Goal: Task Accomplishment & Management: Complete application form

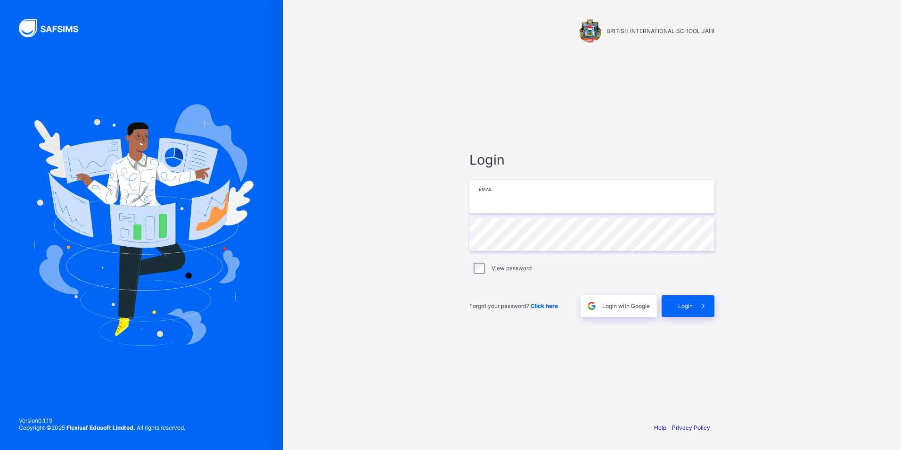
type input "**********"
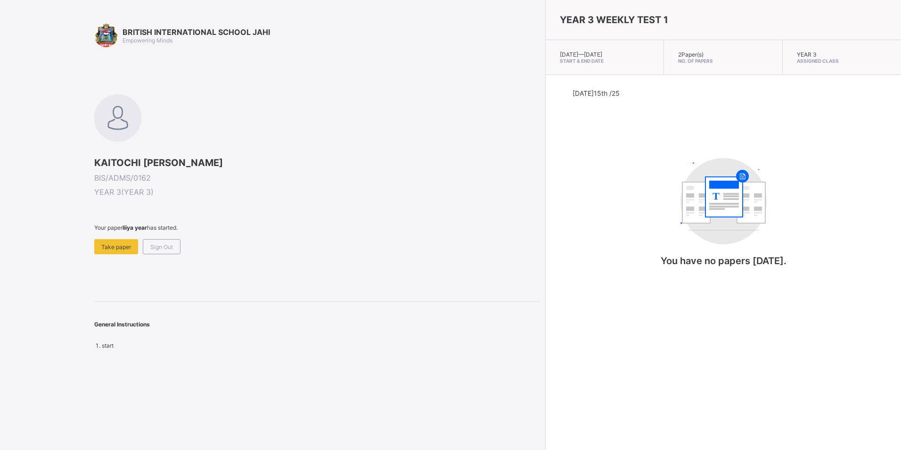
click at [252, 206] on div "KAITOCHI JAN CHIKE EKWUGHE BIS/ADMS/0162 YEAR 3 ( YEAR 3 ) Your paper liiya yea…" at bounding box center [317, 174] width 446 height 160
click at [171, 245] on span "Sign Out" at bounding box center [161, 246] width 23 height 7
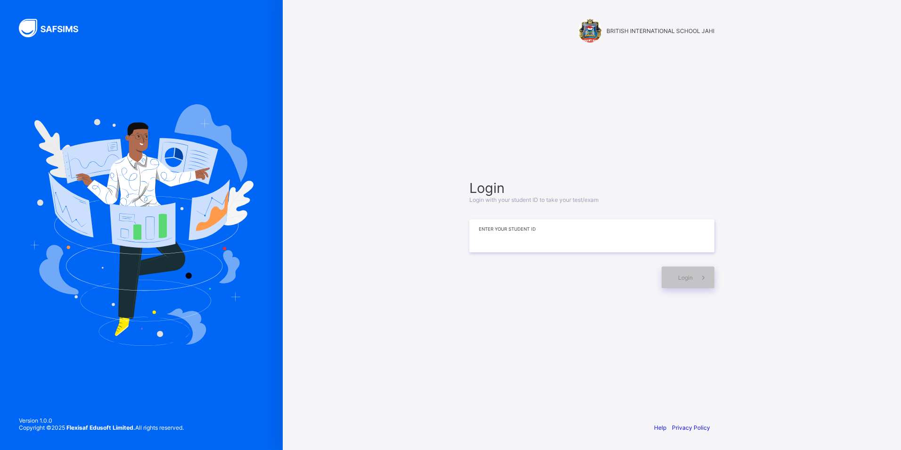
click at [516, 245] on input at bounding box center [591, 235] width 245 height 33
type input "*"
click at [669, 278] on div "Login" at bounding box center [688, 277] width 53 height 22
click at [640, 297] on div "Login Login with your student ID to take your test/exam ********* Enter your St…" at bounding box center [592, 233] width 264 height 323
click at [699, 270] on span at bounding box center [704, 277] width 22 height 22
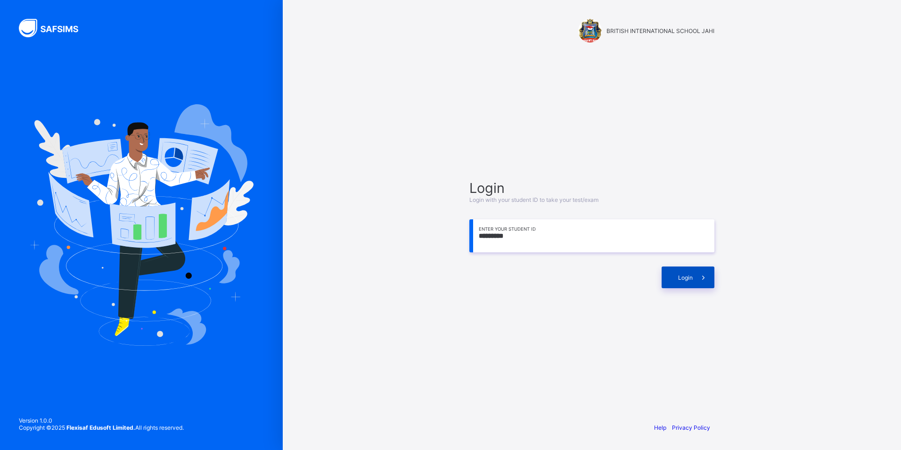
click at [698, 275] on icon at bounding box center [703, 277] width 10 height 9
drag, startPoint x: 698, startPoint y: 276, endPoint x: 693, endPoint y: 279, distance: 6.1
click at [693, 279] on span at bounding box center [704, 277] width 22 height 22
click at [500, 238] on input "*********" at bounding box center [591, 235] width 245 height 33
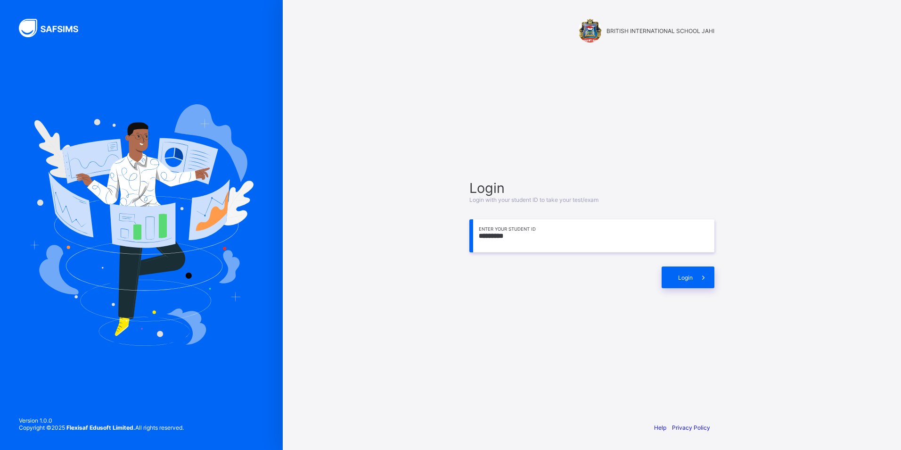
click at [507, 240] on input "*********" at bounding box center [591, 235] width 245 height 33
click at [691, 275] on span "Login" at bounding box center [685, 277] width 15 height 7
click at [521, 235] on input "*********" at bounding box center [591, 235] width 245 height 33
type input "*"
type input "**********"
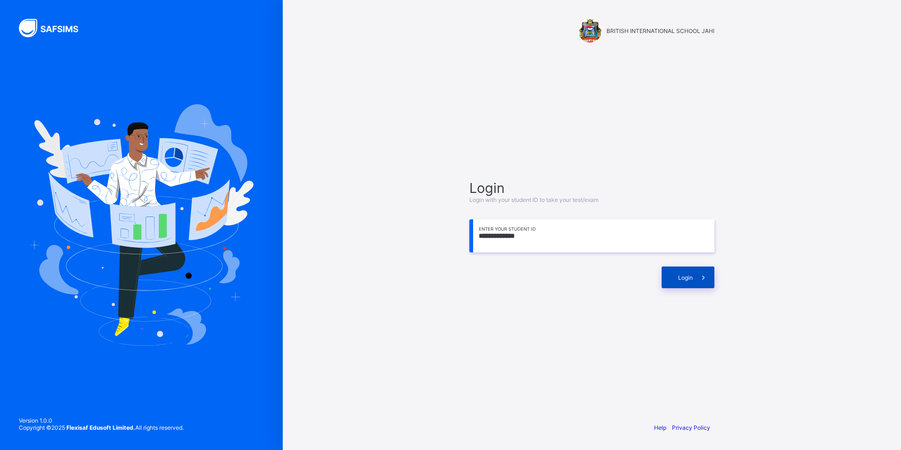
click at [672, 280] on div "Login" at bounding box center [688, 277] width 53 height 22
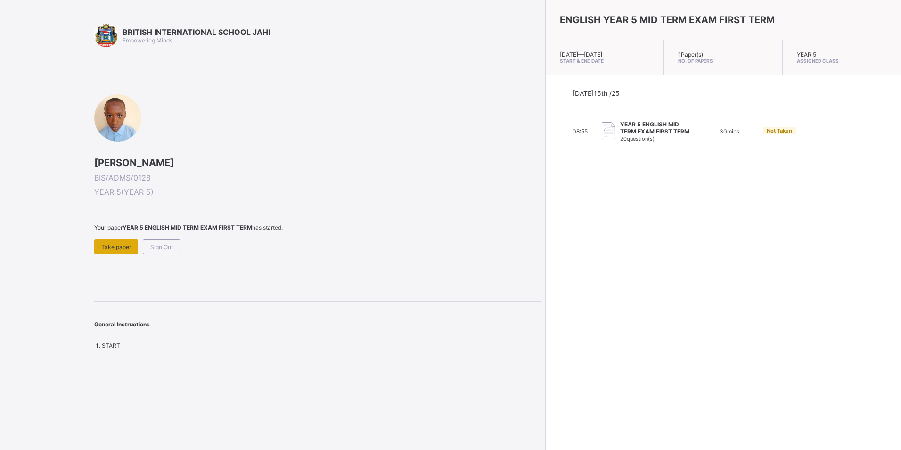
click at [111, 249] on span "Take paper" at bounding box center [116, 246] width 30 height 7
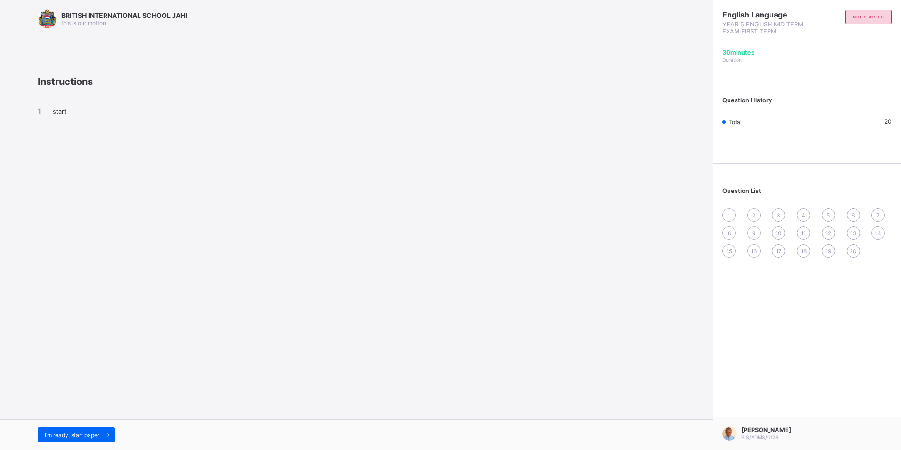
click at [727, 212] on div "1" at bounding box center [728, 214] width 13 height 13
click at [81, 429] on div "I’m ready, start paper" at bounding box center [76, 434] width 77 height 15
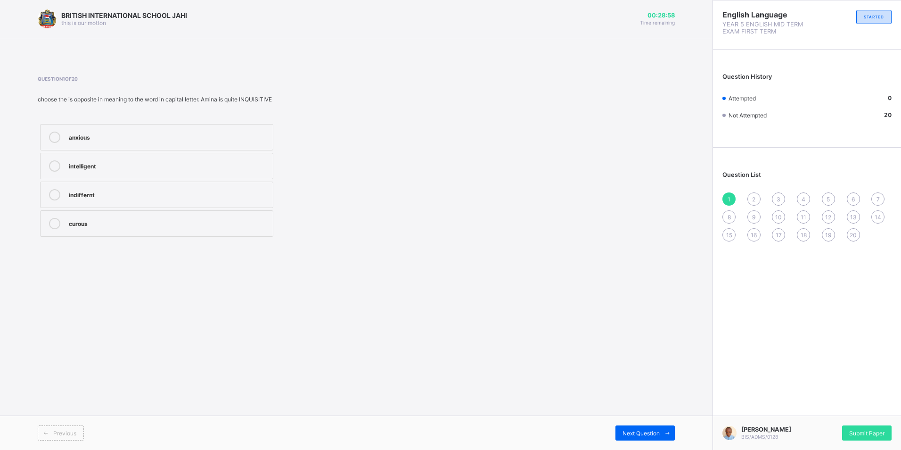
click at [66, 139] on label "anxious" at bounding box center [156, 137] width 233 height 26
click at [753, 197] on span "2" at bounding box center [753, 199] width 3 height 7
click at [223, 189] on div "transferred to" at bounding box center [168, 193] width 199 height 9
click at [780, 197] on span "3" at bounding box center [779, 199] width 4 height 7
click at [194, 138] on div "ptional" at bounding box center [168, 135] width 199 height 9
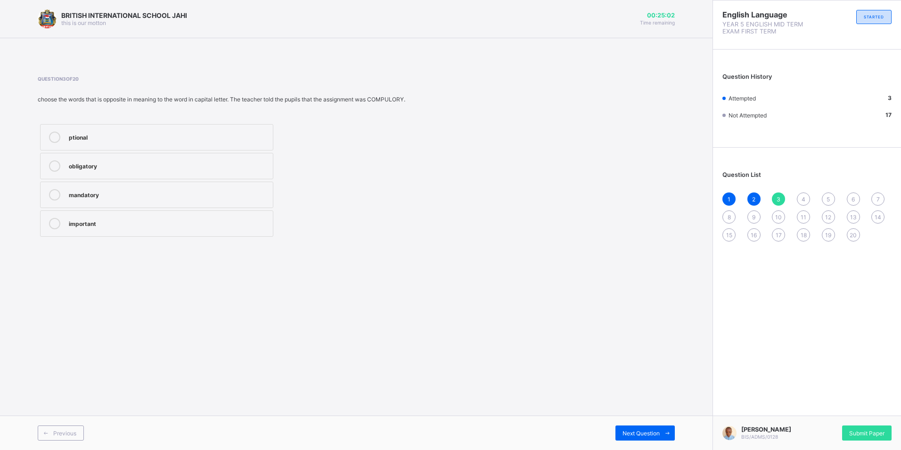
click at [804, 193] on div "4" at bounding box center [803, 198] width 13 height 13
click at [232, 161] on div "exermined." at bounding box center [168, 164] width 199 height 9
click at [829, 198] on span "5" at bounding box center [827, 199] width 3 height 7
click at [118, 192] on div "regular" at bounding box center [168, 193] width 199 height 9
click at [254, 128] on label "perpertual" at bounding box center [156, 137] width 233 height 26
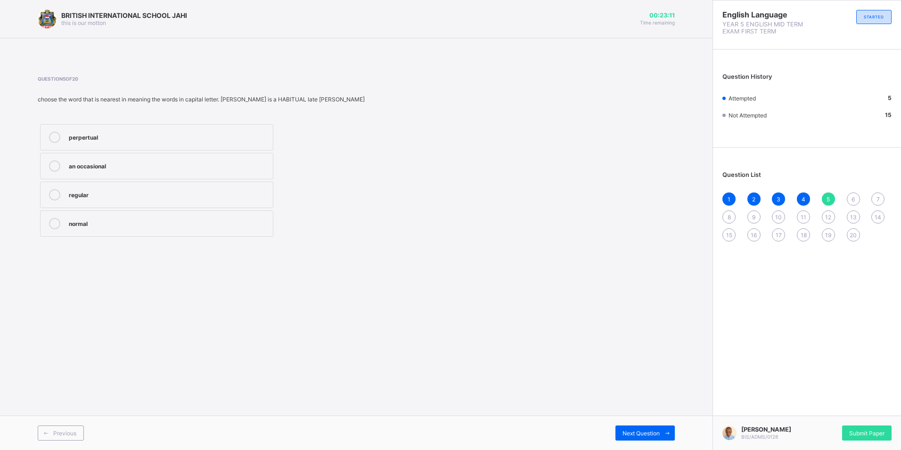
click at [855, 196] on div "6" at bounding box center [853, 198] width 13 height 13
click at [112, 164] on div "declines" at bounding box center [168, 164] width 199 height 9
click at [873, 197] on div "7" at bounding box center [877, 198] width 13 height 13
click at [172, 134] on div "crowded" at bounding box center [168, 135] width 199 height 9
click at [727, 212] on div "8" at bounding box center [728, 216] width 13 height 13
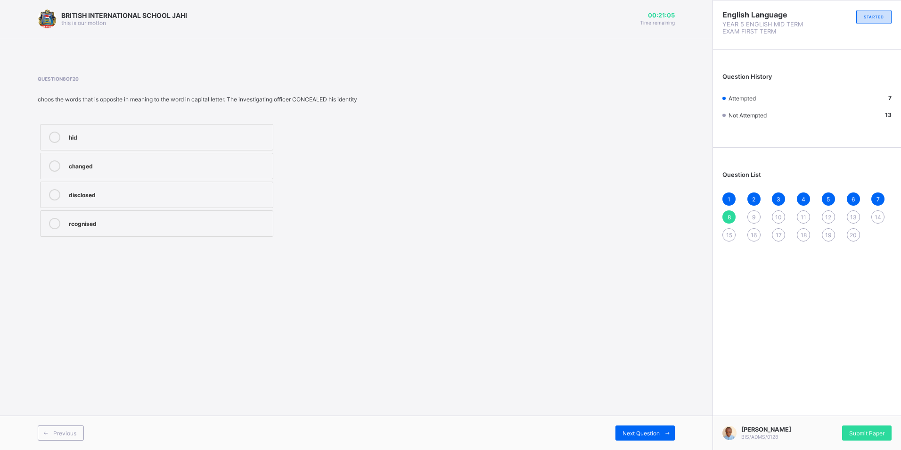
click at [170, 169] on div "changed" at bounding box center [168, 164] width 199 height 9
click at [657, 433] on span "Next Question" at bounding box center [640, 432] width 37 height 7
click at [145, 136] on div "rudeness" at bounding box center [168, 135] width 199 height 9
click at [630, 431] on span "Next Question" at bounding box center [640, 432] width 37 height 7
click at [130, 164] on div "commanded" at bounding box center [168, 164] width 199 height 9
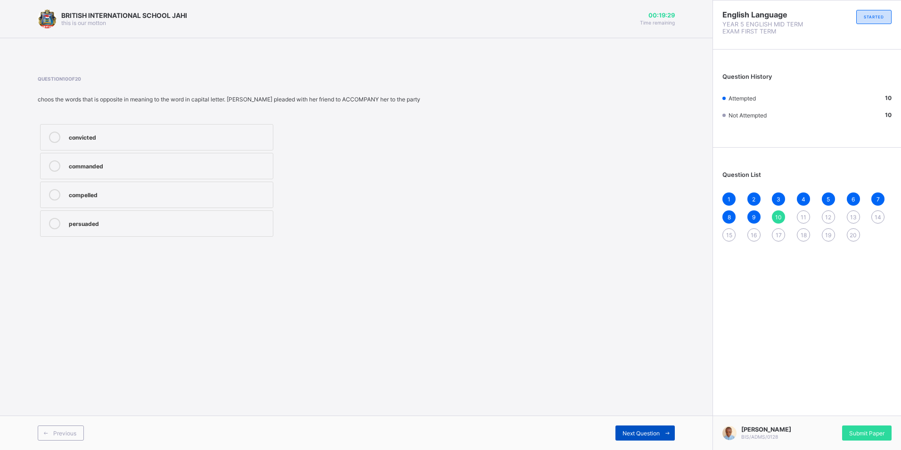
click at [638, 428] on div "Next Question" at bounding box center [644, 432] width 59 height 15
click at [199, 132] on div "think" at bounding box center [168, 135] width 199 height 9
click at [654, 429] on span "Next Question" at bounding box center [640, 432] width 37 height 7
click at [210, 166] on div "rich" at bounding box center [168, 164] width 199 height 9
click at [642, 431] on span "Next Question" at bounding box center [640, 432] width 37 height 7
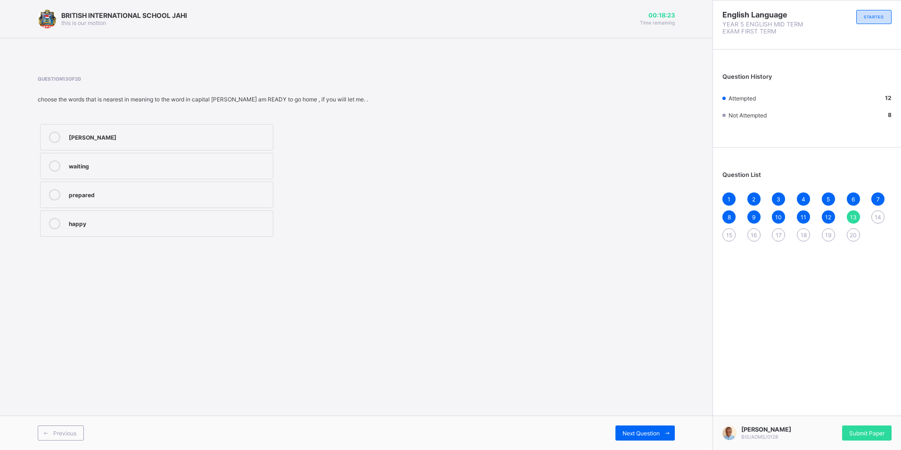
click at [219, 169] on div "waiting" at bounding box center [168, 164] width 199 height 9
click at [649, 429] on span "Next Question" at bounding box center [640, 432] width 37 height 7
click at [184, 159] on label "doubtfully" at bounding box center [156, 166] width 233 height 26
click at [630, 427] on div "Next Question" at bounding box center [644, 432] width 59 height 15
click at [188, 216] on label "encamped" at bounding box center [156, 223] width 233 height 26
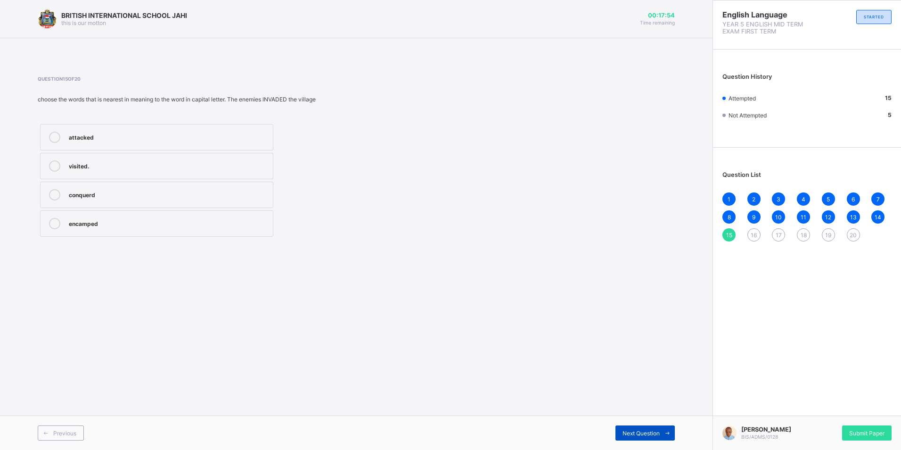
click at [630, 429] on span "Next Question" at bounding box center [640, 432] width 37 height 7
click at [76, 136] on div "rejected" at bounding box center [168, 135] width 199 height 9
click at [629, 433] on span "Next Question" at bounding box center [640, 432] width 37 height 7
click at [201, 159] on label "sparkling" at bounding box center [156, 166] width 233 height 26
click at [619, 434] on div "Next Question" at bounding box center [644, 432] width 59 height 15
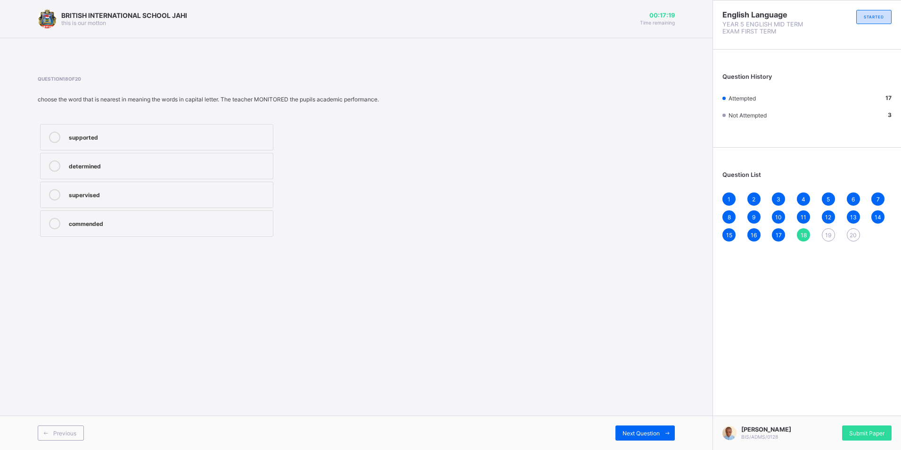
click at [175, 186] on label "supervised" at bounding box center [156, 194] width 233 height 26
click at [632, 427] on div "Next Question" at bounding box center [644, 432] width 59 height 15
click at [632, 431] on span "Next Question" at bounding box center [640, 432] width 37 height 7
click at [213, 142] on div "frequently" at bounding box center [168, 136] width 199 height 11
click at [828, 235] on span "19" at bounding box center [828, 234] width 6 height 7
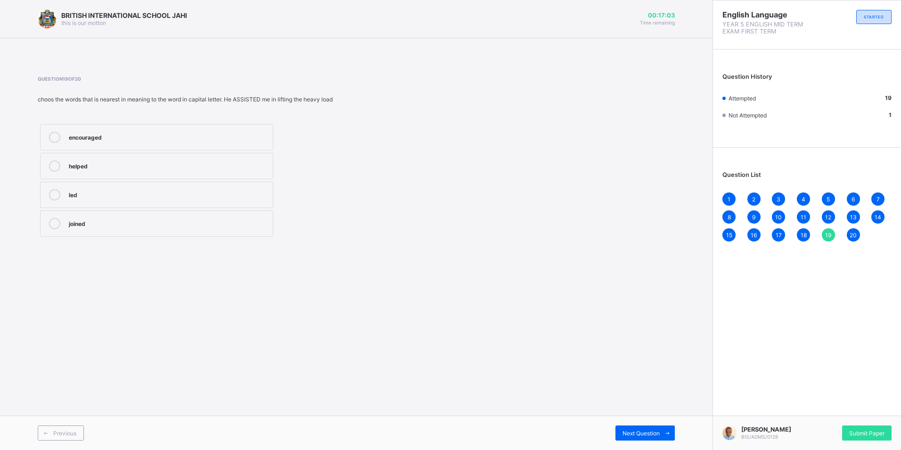
click at [261, 140] on div "encouraged" at bounding box center [168, 135] width 199 height 9
click at [862, 425] on div "Submit Paper" at bounding box center [866, 432] width 49 height 15
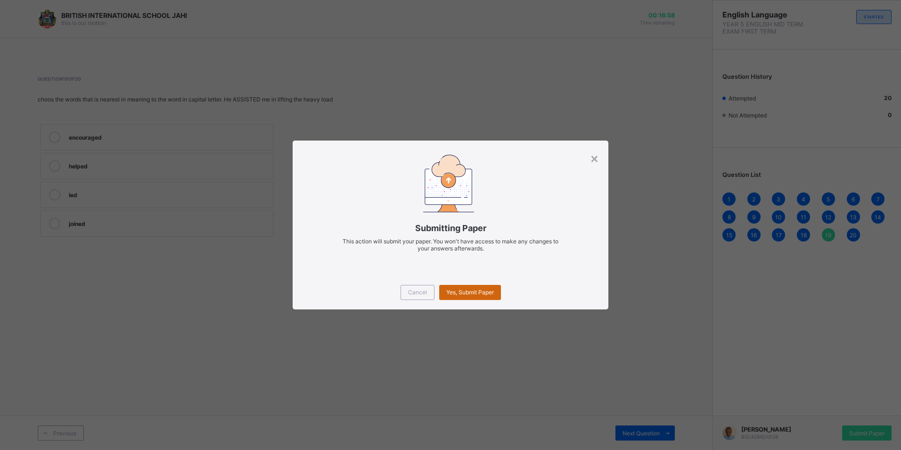
click at [495, 290] on div "Yes, Submit Paper" at bounding box center [470, 292] width 62 height 15
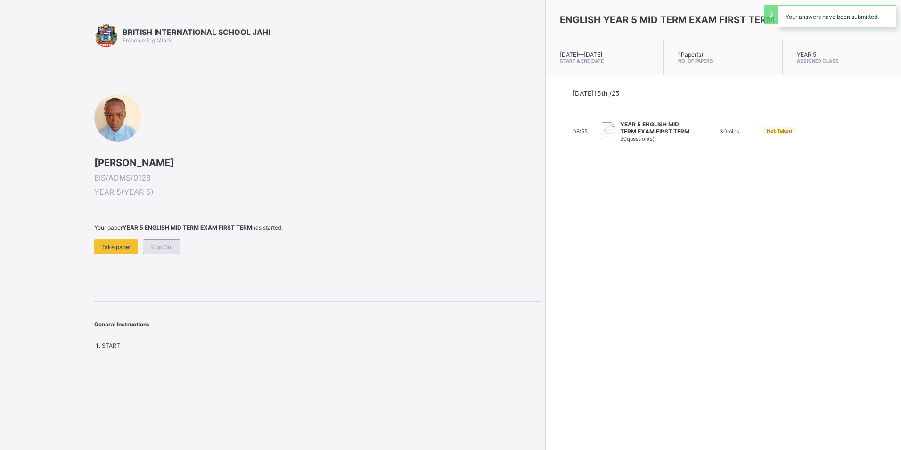
click at [166, 245] on span "Sign Out" at bounding box center [161, 246] width 23 height 7
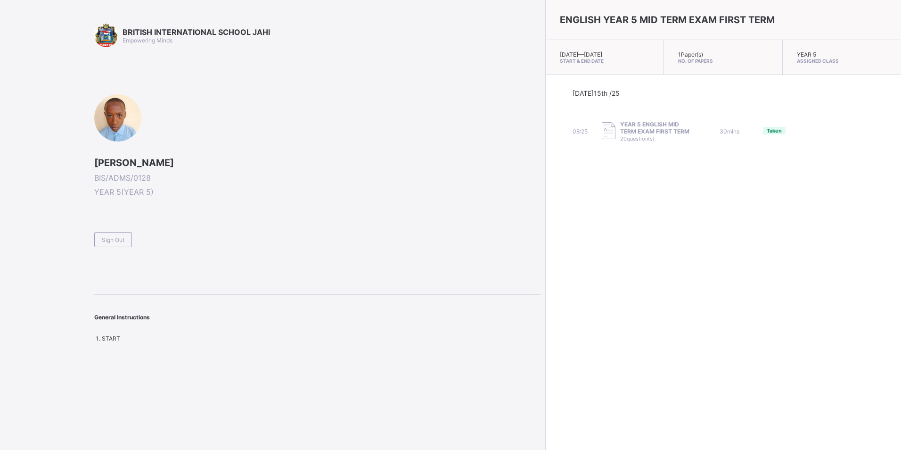
drag, startPoint x: 320, startPoint y: 194, endPoint x: 232, endPoint y: 180, distance: 89.2
click at [243, 182] on div "[PERSON_NAME]/ADMS/0128 YEAR 5 ( YEAR 5 )" at bounding box center [317, 177] width 446 height 40
click at [112, 241] on span "Sign Out" at bounding box center [113, 239] width 23 height 7
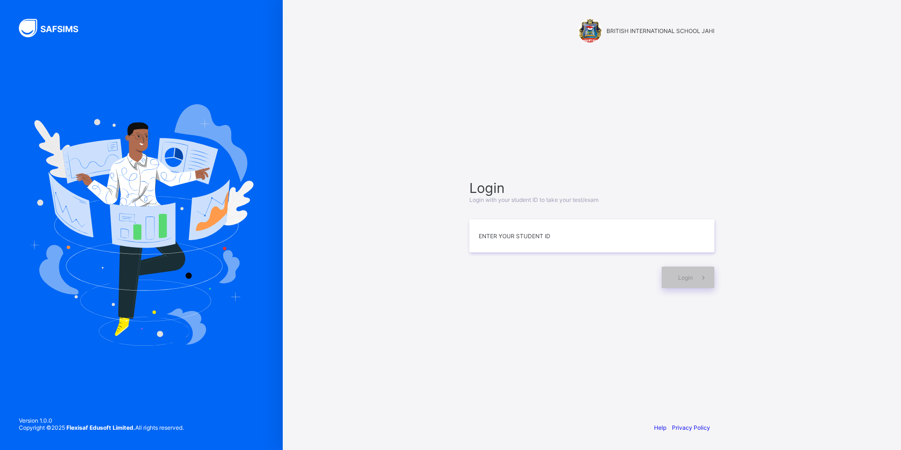
drag, startPoint x: 508, startPoint y: 312, endPoint x: 513, endPoint y: 314, distance: 5.3
click at [508, 313] on div "Login Login with your student ID to take your test/exam Enter your Student ID L…" at bounding box center [592, 233] width 264 height 323
click at [488, 232] on input at bounding box center [591, 235] width 245 height 33
click at [677, 278] on div "Login" at bounding box center [688, 277] width 53 height 22
click at [672, 274] on div "Login" at bounding box center [688, 277] width 53 height 22
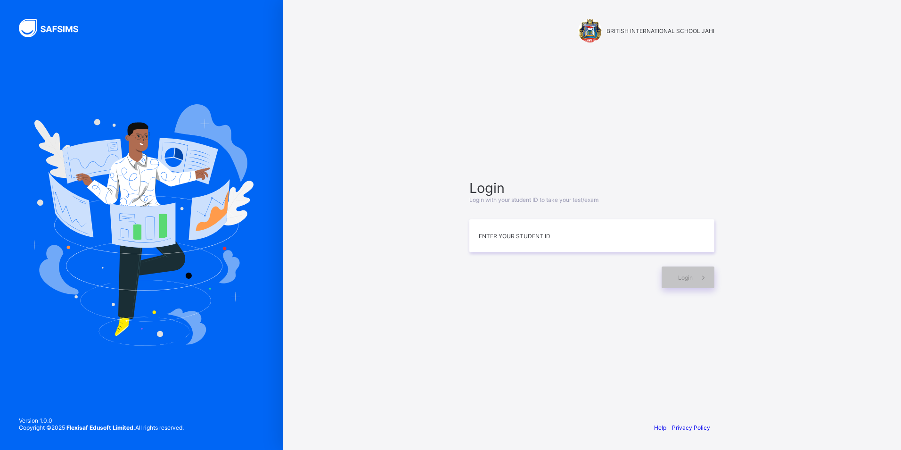
click at [497, 191] on span "Login" at bounding box center [591, 188] width 245 height 16
click at [592, 234] on input at bounding box center [591, 235] width 245 height 33
click at [568, 237] on input at bounding box center [591, 235] width 245 height 33
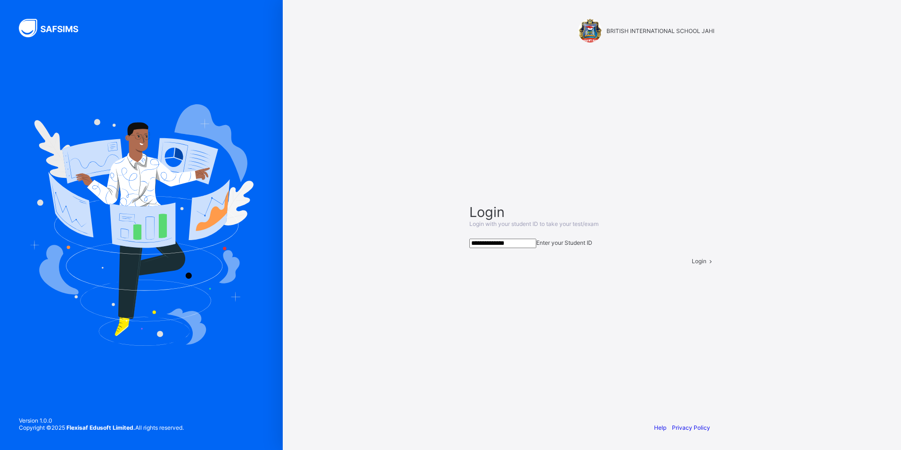
click at [692, 264] on span "Login" at bounding box center [699, 260] width 15 height 7
drag, startPoint x: 696, startPoint y: 274, endPoint x: 702, endPoint y: 272, distance: 5.4
click at [706, 264] on span at bounding box center [710, 260] width 8 height 7
click at [692, 264] on span "Login" at bounding box center [699, 260] width 15 height 7
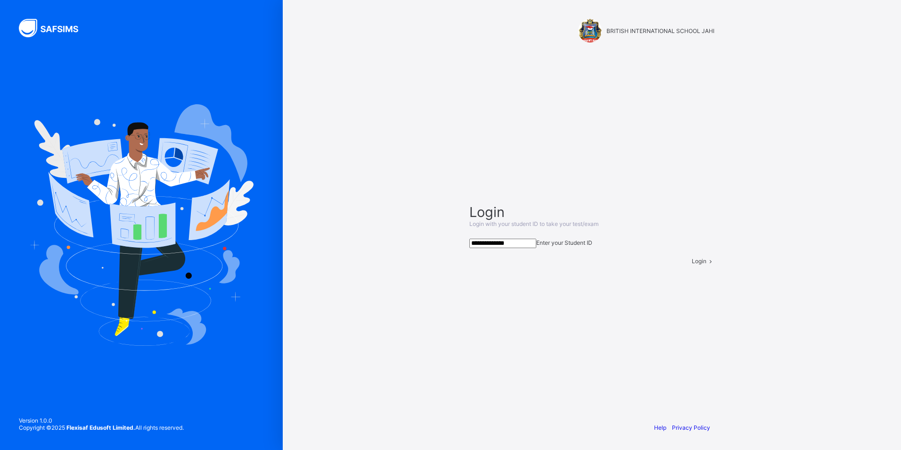
click at [484, 238] on input "**********" at bounding box center [502, 242] width 67 height 9
click at [508, 238] on input "**********" at bounding box center [502, 242] width 67 height 9
type input "**********"
click at [692, 264] on div "Login" at bounding box center [703, 260] width 23 height 7
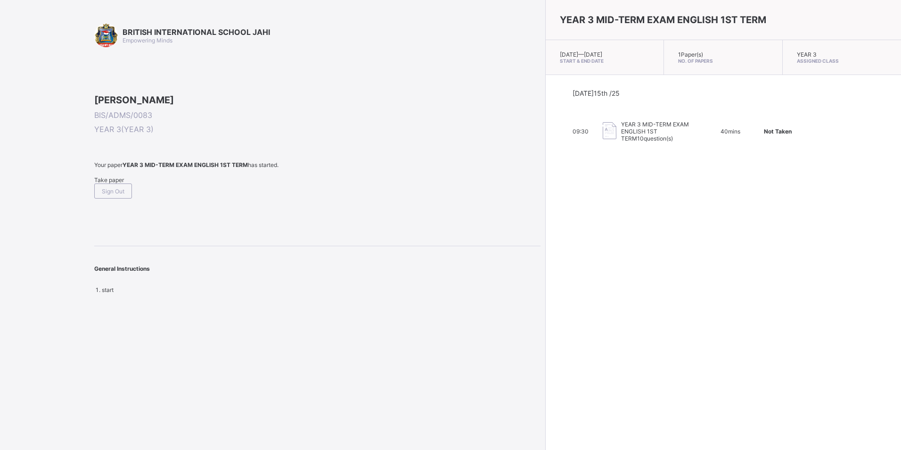
click at [123, 183] on span "Take paper" at bounding box center [109, 179] width 30 height 7
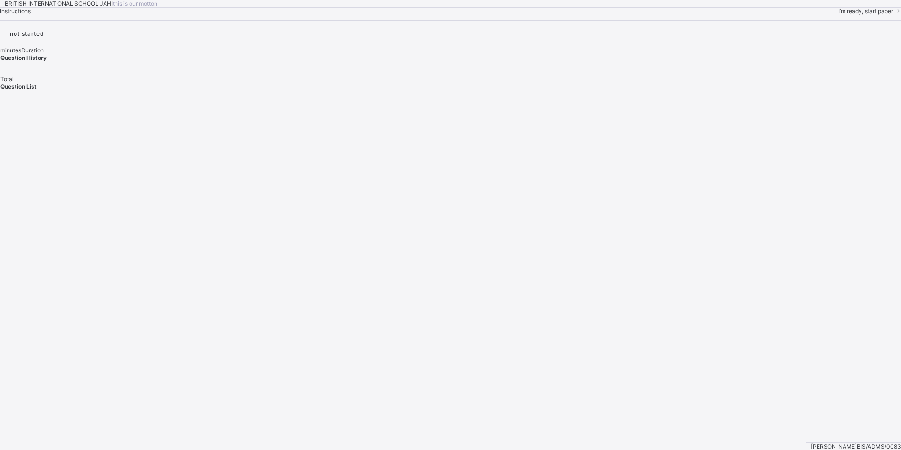
click at [838, 15] on span "I’m ready, start paper" at bounding box center [865, 11] width 55 height 7
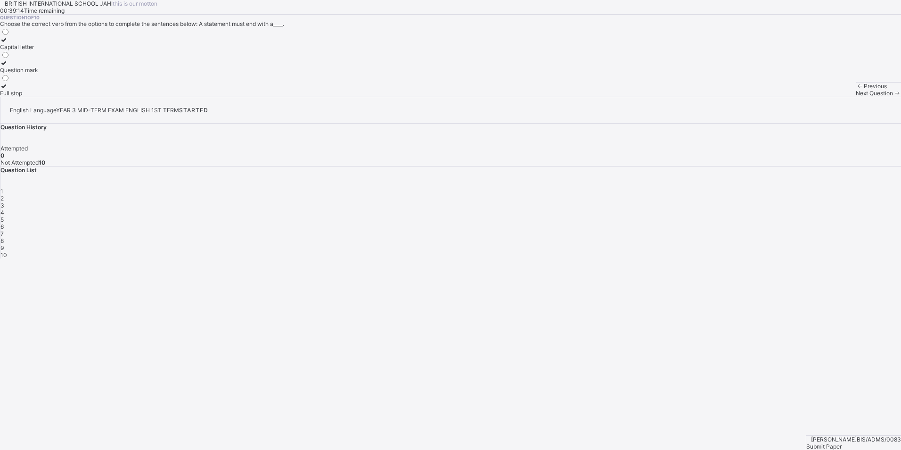
click at [8, 43] on icon at bounding box center [4, 39] width 8 height 7
click at [8, 66] on icon at bounding box center [4, 62] width 8 height 7
click at [38, 90] on div at bounding box center [19, 85] width 38 height 7
click at [38, 50] on div "Capital letter" at bounding box center [19, 46] width 38 height 7
click at [893, 97] on span at bounding box center [897, 93] width 8 height 7
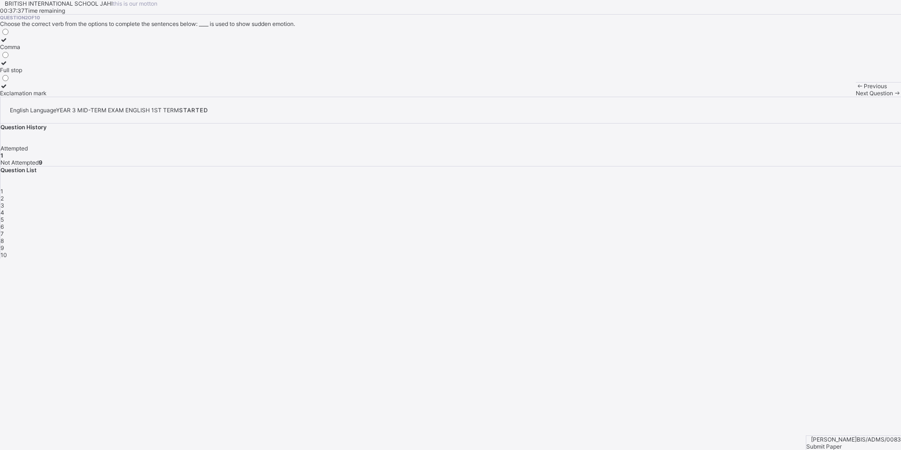
click at [47, 50] on label "Comma" at bounding box center [23, 43] width 47 height 14
click at [893, 97] on icon at bounding box center [897, 93] width 8 height 7
click at [38, 50] on label "Comma" at bounding box center [19, 43] width 38 height 14
click at [856, 97] on div "Next Question" at bounding box center [878, 93] width 45 height 7
click at [23, 74] on div "counts" at bounding box center [11, 69] width 23 height 7
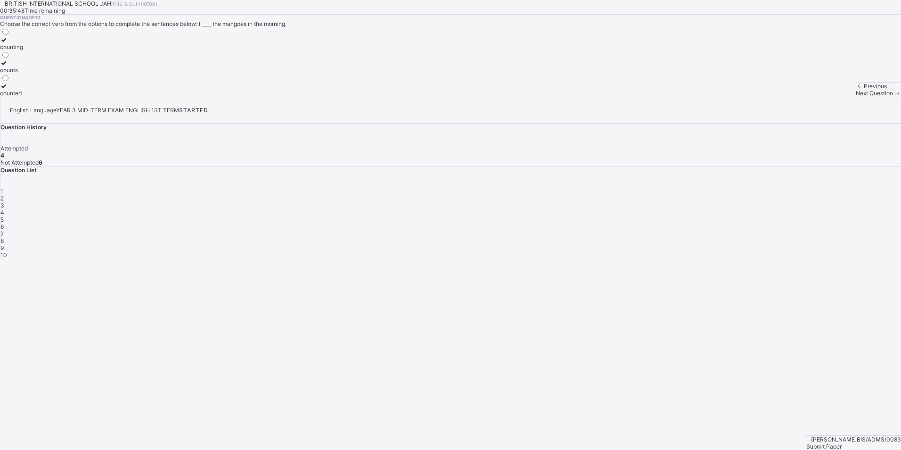
click at [893, 97] on span at bounding box center [897, 93] width 8 height 7
drag, startPoint x: 166, startPoint y: 200, endPoint x: 191, endPoint y: 186, distance: 28.7
click at [22, 97] on label "finished" at bounding box center [11, 89] width 22 height 14
click at [893, 97] on span at bounding box center [897, 93] width 8 height 7
click at [17, 50] on label "got" at bounding box center [8, 43] width 17 height 14
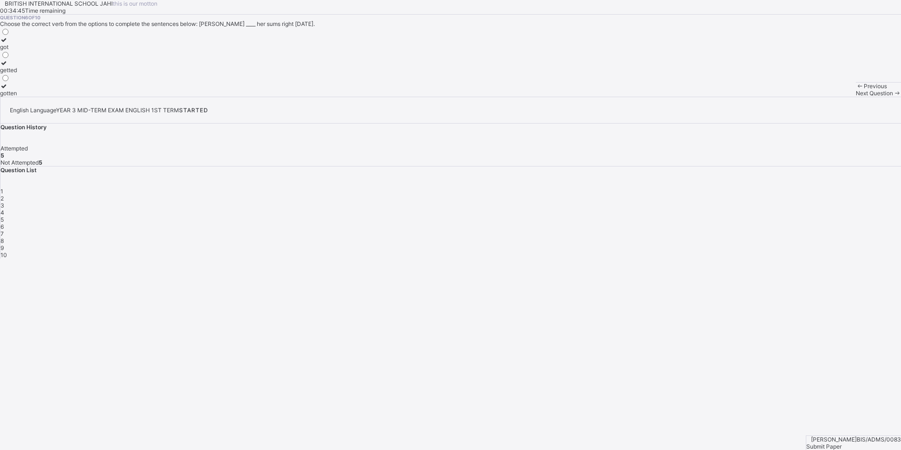
click at [856, 97] on span "Next Question" at bounding box center [874, 93] width 37 height 7
drag, startPoint x: 172, startPoint y: 127, endPoint x: 166, endPoint y: 104, distance: 23.9
click at [21, 50] on label "wash" at bounding box center [10, 43] width 21 height 14
click at [856, 97] on span "Next Question" at bounding box center [874, 93] width 37 height 7
click at [17, 74] on div "sold" at bounding box center [8, 69] width 17 height 7
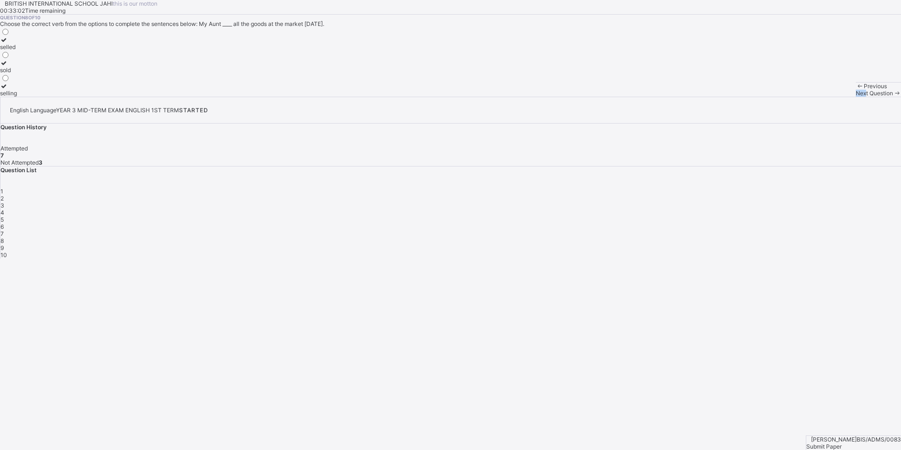
click at [856, 97] on div "Previous Next Question" at bounding box center [878, 89] width 45 height 15
click at [856, 97] on span "Next Question" at bounding box center [874, 93] width 37 height 7
click at [18, 74] on div "bought" at bounding box center [9, 69] width 18 height 7
click at [856, 97] on span "Next Question" at bounding box center [874, 93] width 37 height 7
drag, startPoint x: 212, startPoint y: 145, endPoint x: 216, endPoint y: 161, distance: 17.0
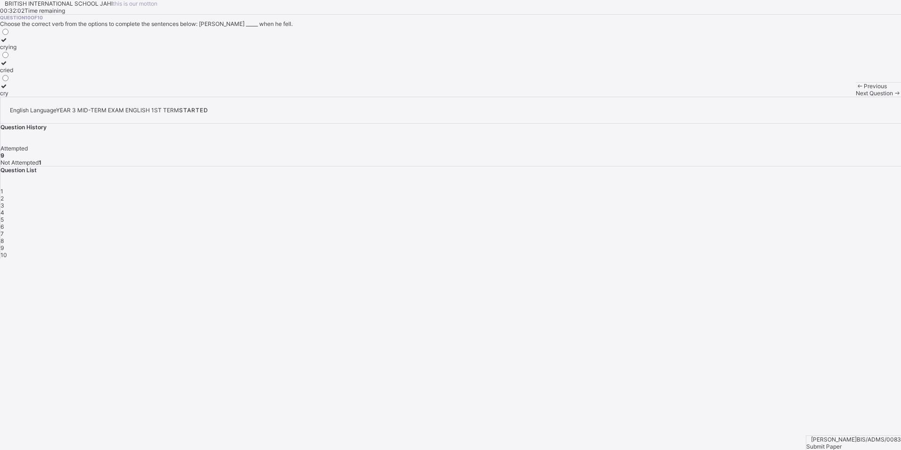
click at [16, 97] on div "crying cried cry" at bounding box center [8, 61] width 16 height 69
click at [16, 74] on div "cried" at bounding box center [8, 69] width 16 height 7
click at [3, 195] on span "1" at bounding box center [1, 191] width 3 height 7
click at [4, 198] on span "2" at bounding box center [1, 198] width 3 height 7
click at [4, 202] on span "3" at bounding box center [2, 205] width 4 height 7
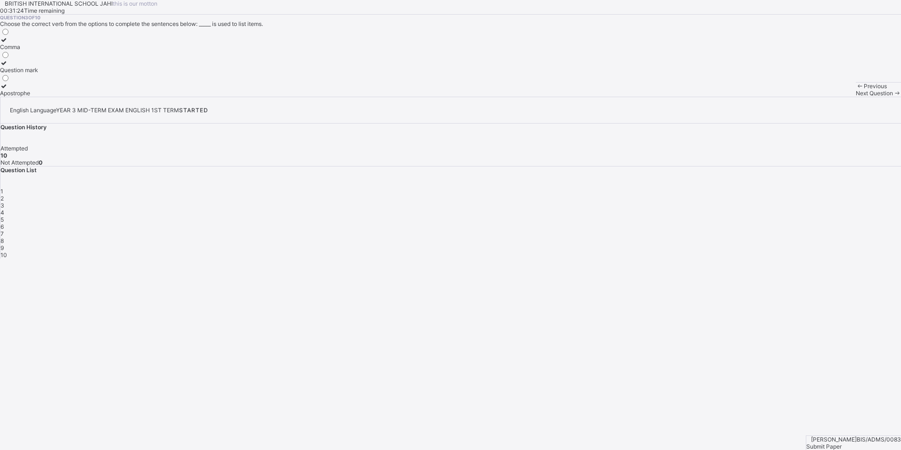
click at [756, 200] on div "2" at bounding box center [450, 198] width 900 height 7
click at [806, 209] on div "4" at bounding box center [450, 212] width 900 height 7
click at [4, 216] on span "5" at bounding box center [1, 219] width 3 height 7
click at [4, 223] on span "6" at bounding box center [1, 226] width 3 height 7
click at [875, 230] on div "7" at bounding box center [450, 233] width 900 height 7
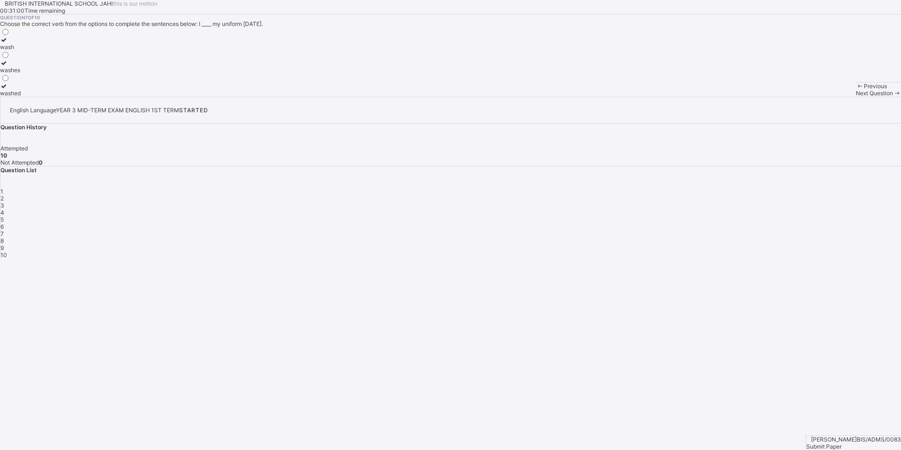
click at [731, 237] on div "8" at bounding box center [450, 240] width 900 height 7
click at [757, 244] on div "9" at bounding box center [450, 247] width 900 height 7
click at [7, 251] on span "10" at bounding box center [3, 254] width 7 height 7
click at [3, 195] on span "1" at bounding box center [1, 191] width 3 height 7
click at [855, 223] on div "6" at bounding box center [450, 226] width 900 height 7
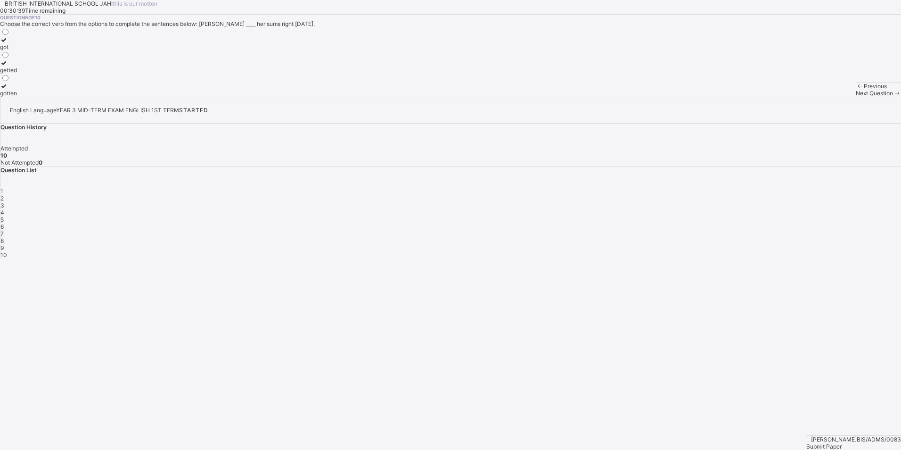
click at [4, 216] on span "5" at bounding box center [1, 219] width 3 height 7
click at [4, 209] on span "4" at bounding box center [2, 212] width 4 height 7
click at [23, 97] on div "counted" at bounding box center [11, 93] width 23 height 7
click at [732, 195] on div "1" at bounding box center [450, 191] width 900 height 7
click at [38, 97] on div "Full stop" at bounding box center [19, 93] width 38 height 7
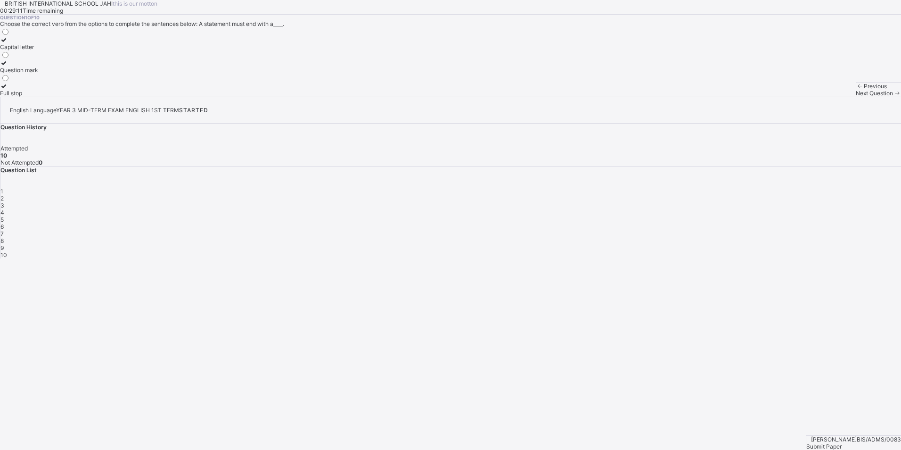
click at [4, 198] on span "2" at bounding box center [1, 198] width 3 height 7
click at [731, 195] on div "1" at bounding box center [450, 191] width 900 height 7
click at [4, 200] on span "2" at bounding box center [1, 198] width 3 height 7
click at [781, 202] on div "3" at bounding box center [450, 205] width 900 height 7
click at [4, 196] on span "2" at bounding box center [1, 198] width 3 height 7
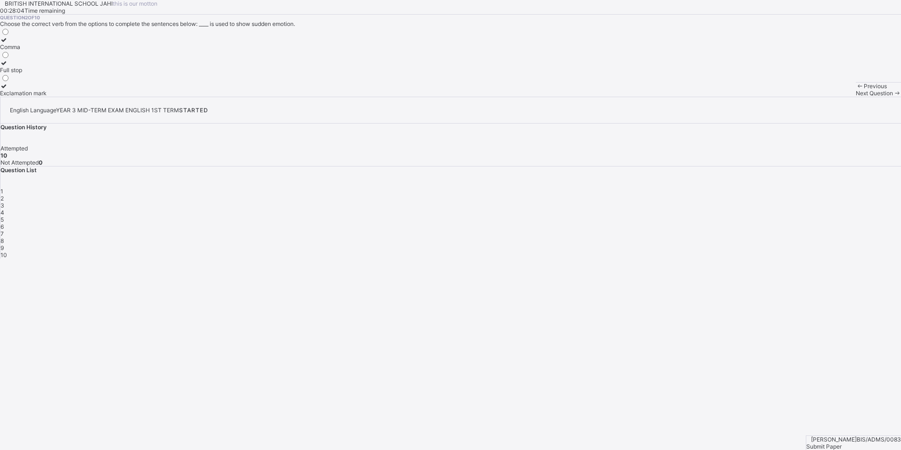
click at [47, 74] on div "Full stop" at bounding box center [23, 69] width 47 height 7
click at [733, 195] on div "1" at bounding box center [450, 191] width 900 height 7
click at [4, 199] on span "2" at bounding box center [1, 198] width 3 height 7
click at [4, 202] on span "3" at bounding box center [2, 205] width 4 height 7
click at [806, 209] on div "4" at bounding box center [450, 212] width 900 height 7
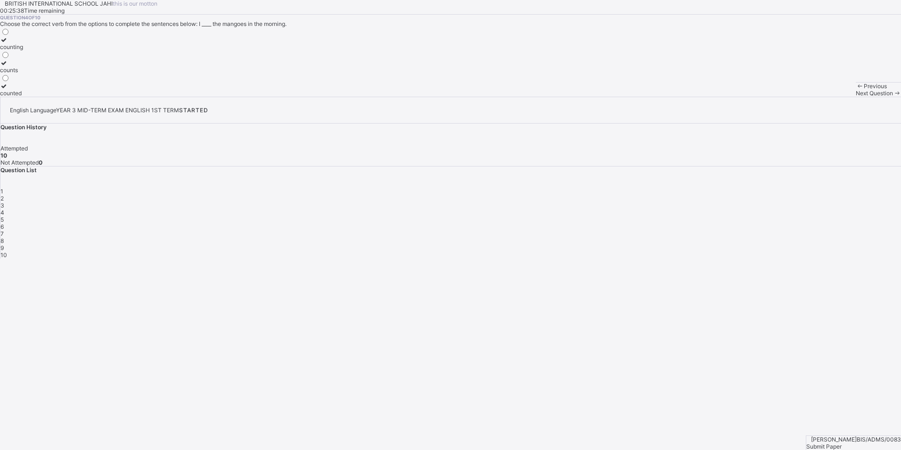
click at [4, 216] on span "5" at bounding box center [1, 219] width 3 height 7
click at [855, 223] on div "6" at bounding box center [450, 226] width 900 height 7
click at [4, 230] on span "7" at bounding box center [1, 233] width 3 height 7
click at [4, 237] on span "8" at bounding box center [1, 240] width 3 height 7
click at [4, 244] on span "9" at bounding box center [1, 247] width 3 height 7
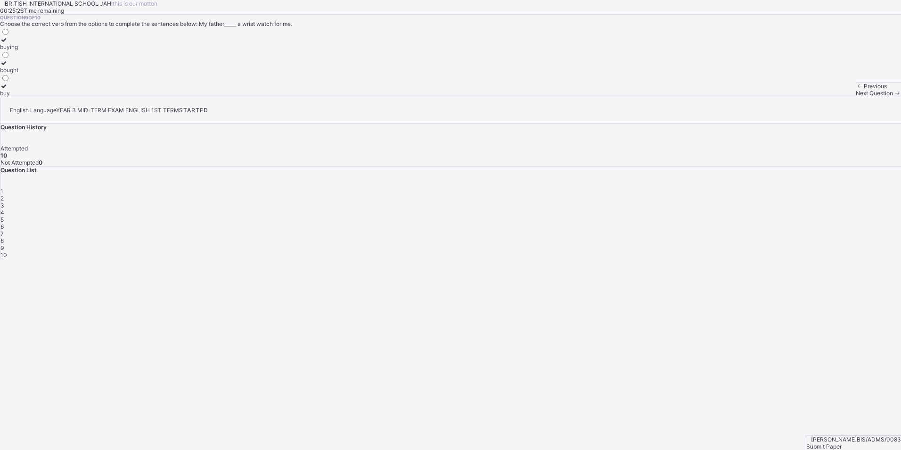
click at [7, 251] on span "10" at bounding box center [3, 254] width 7 height 7
click at [756, 200] on div "2" at bounding box center [450, 198] width 900 height 7
click at [47, 97] on div "Exclamation mark" at bounding box center [23, 93] width 47 height 7
click at [4, 202] on span "3" at bounding box center [2, 205] width 4 height 7
click at [4, 209] on span "4" at bounding box center [2, 212] width 4 height 7
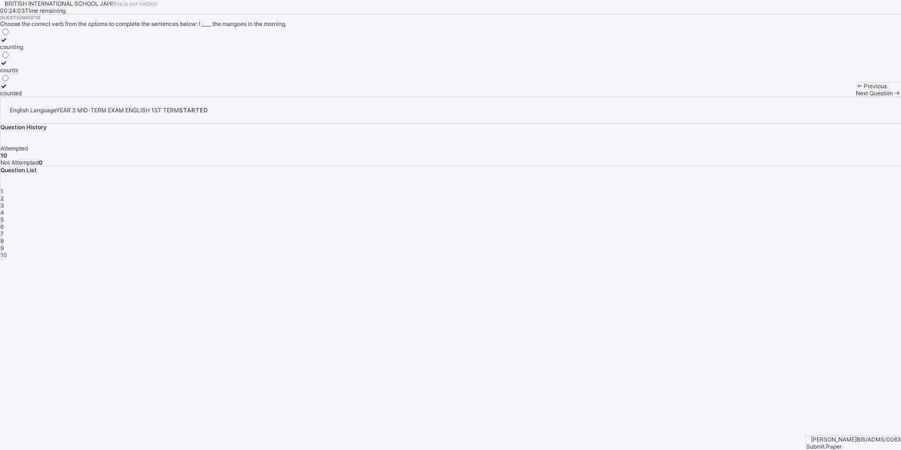
click at [833, 216] on div "5" at bounding box center [450, 219] width 900 height 7
click at [4, 223] on span "6" at bounding box center [1, 226] width 3 height 7
click at [842, 442] on span "Submit Paper" at bounding box center [823, 445] width 35 height 7
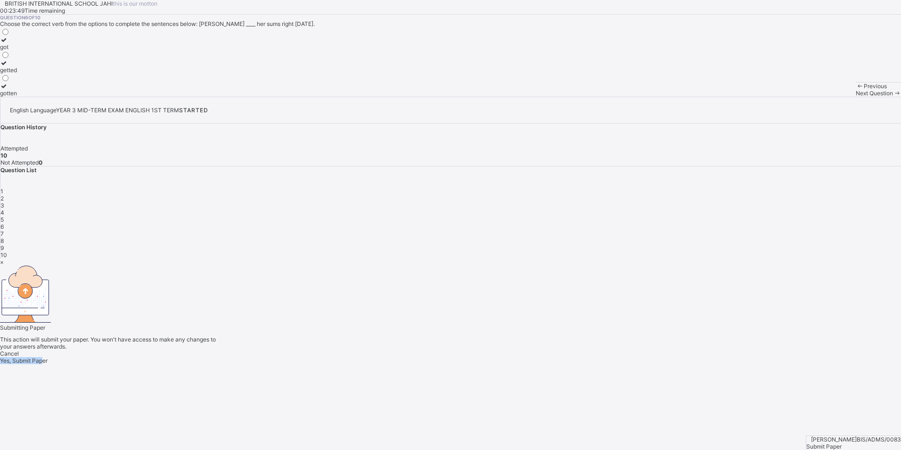
click at [491, 350] on div "Cancel Yes, Submit Paper" at bounding box center [450, 357] width 901 height 14
click at [488, 357] on div "Yes, Submit Paper" at bounding box center [450, 360] width 901 height 7
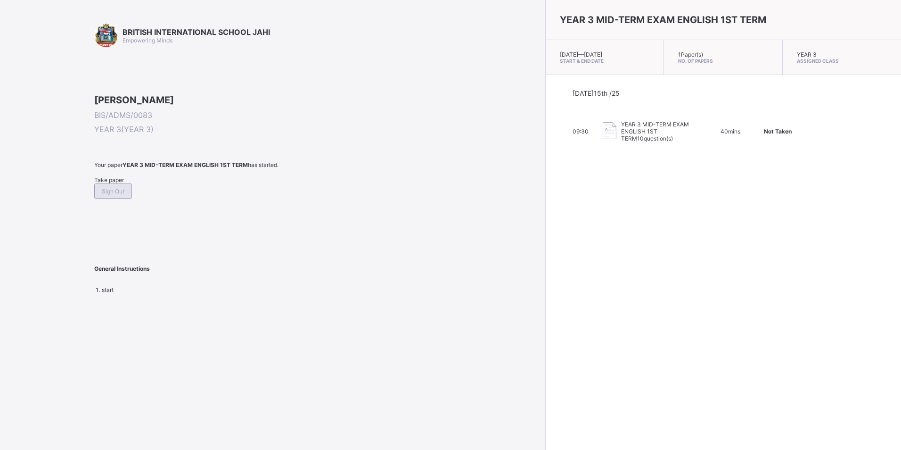
click at [132, 198] on div "Sign Out" at bounding box center [113, 190] width 38 height 15
click at [123, 180] on span "Sign Out" at bounding box center [113, 176] width 23 height 7
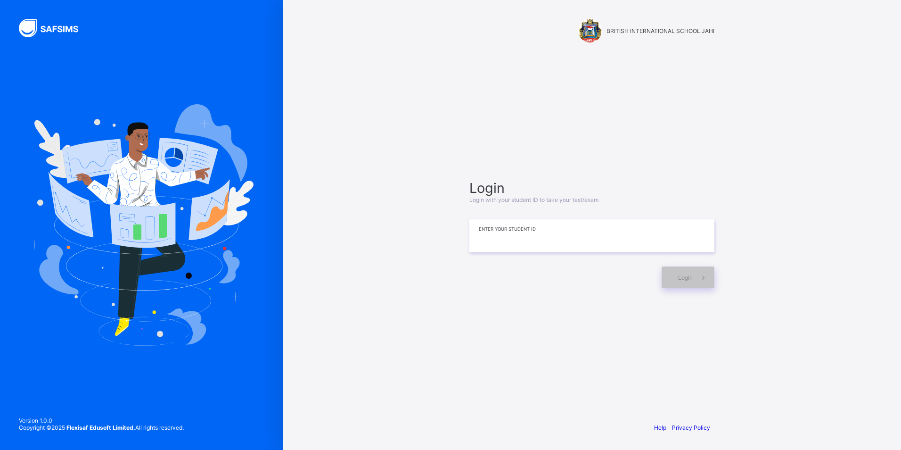
click at [522, 240] on input at bounding box center [591, 235] width 245 height 33
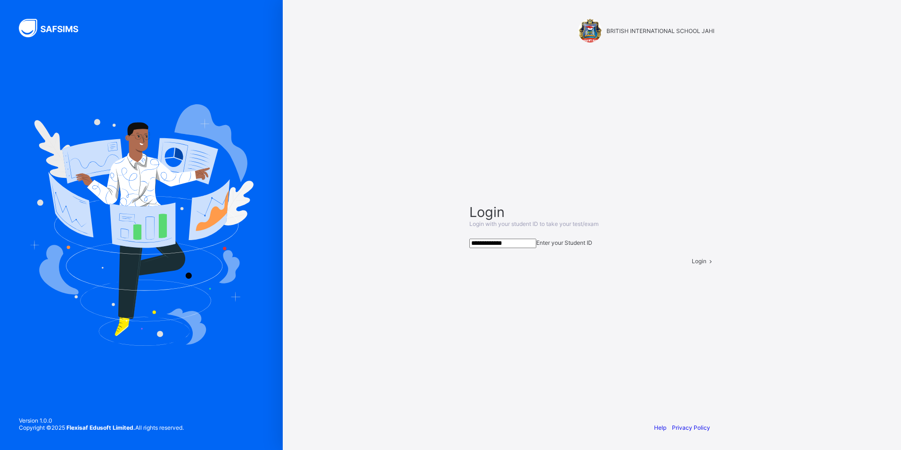
type input "**********"
click at [706, 264] on span at bounding box center [710, 260] width 8 height 7
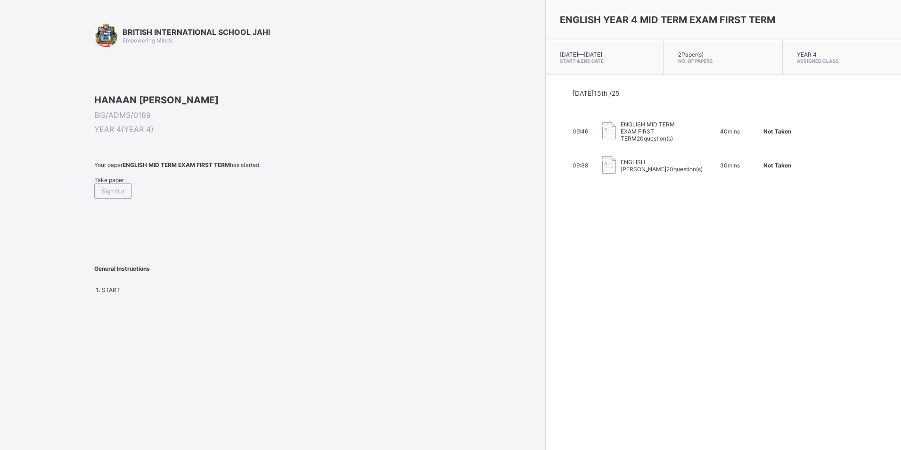
click at [117, 183] on span "Take paper" at bounding box center [109, 179] width 30 height 7
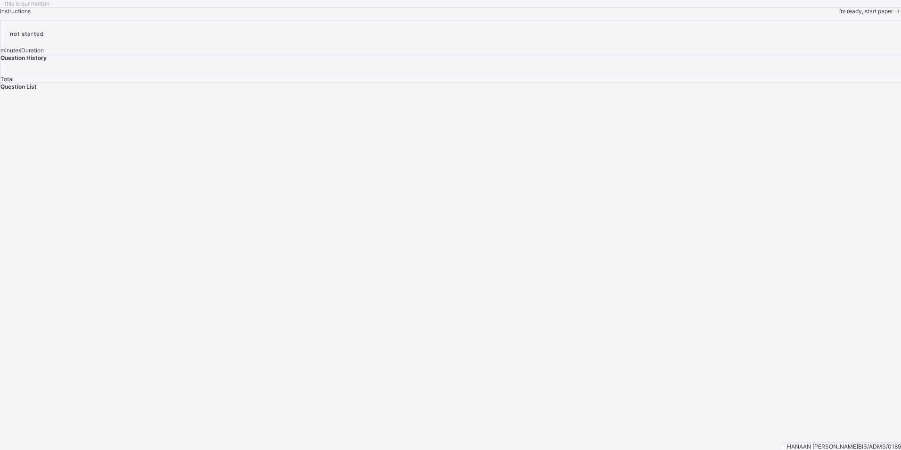
click at [838, 15] on span "I’m ready, start paper" at bounding box center [865, 11] width 55 height 7
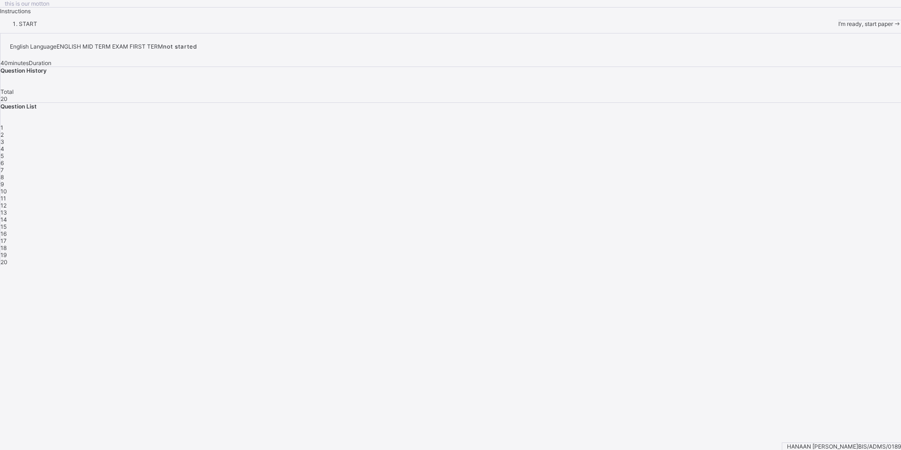
click at [838, 27] on span "I’m ready, start paper" at bounding box center [865, 23] width 55 height 7
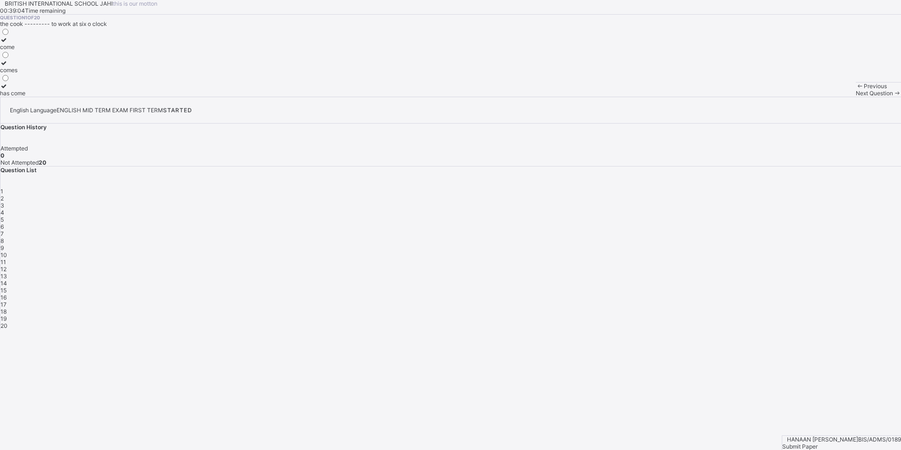
click at [25, 74] on div "comes" at bounding box center [12, 69] width 25 height 7
click at [8, 66] on icon at bounding box center [4, 62] width 8 height 7
click at [856, 97] on div "Next Question" at bounding box center [878, 93] width 45 height 7
click at [12, 97] on div "so" at bounding box center [6, 93] width 12 height 7
click at [856, 97] on span "Next Question" at bounding box center [874, 93] width 37 height 7
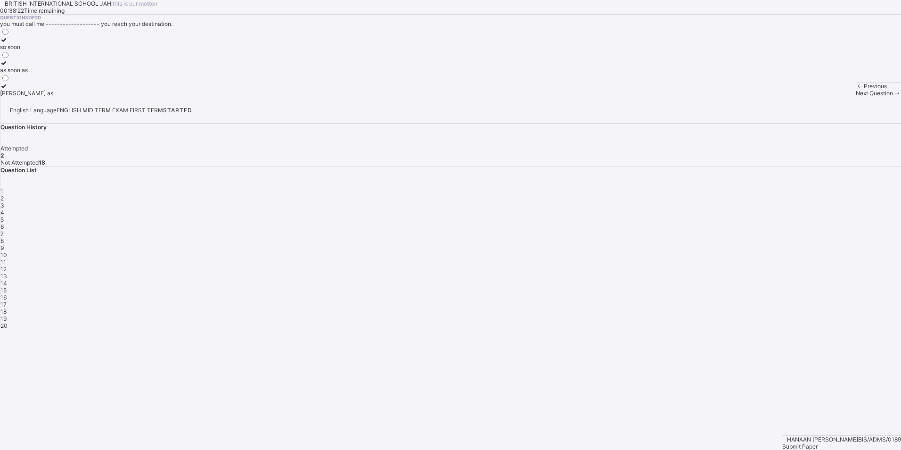
click at [53, 74] on div "as soon as" at bounding box center [26, 69] width 53 height 7
click at [856, 97] on span "Next Question" at bounding box center [874, 93] width 37 height 7
click at [29, 74] on label "was" at bounding box center [14, 66] width 29 height 14
click at [856, 97] on span "Next Question" at bounding box center [874, 93] width 37 height 7
click at [31, 50] on label "to write" at bounding box center [15, 43] width 31 height 14
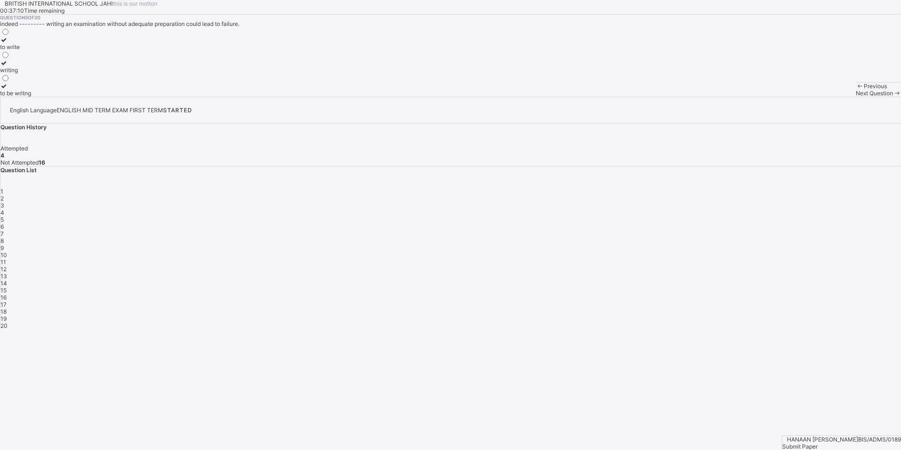
drag, startPoint x: 624, startPoint y: 428, endPoint x: 620, endPoint y: 420, distance: 9.7
click at [856, 97] on div "Previous Next Question" at bounding box center [878, 89] width 45 height 15
drag, startPoint x: 620, startPoint y: 420, endPoint x: 625, endPoint y: 431, distance: 12.4
click at [856, 97] on span "Next Question" at bounding box center [874, 93] width 37 height 7
click at [29, 74] on div "are" at bounding box center [14, 69] width 29 height 7
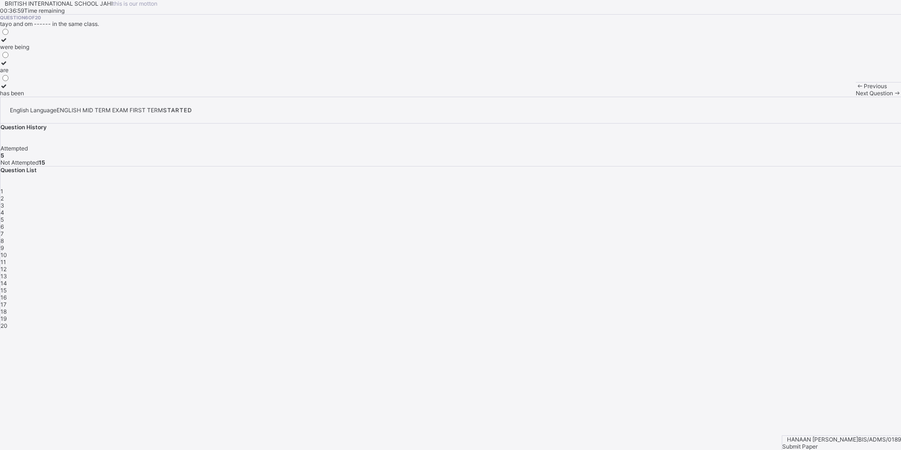
click at [856, 97] on span "Next Question" at bounding box center [874, 93] width 37 height 7
click at [19, 97] on label "of" at bounding box center [9, 89] width 19 height 14
click at [856, 97] on span "Next Question" at bounding box center [874, 93] width 37 height 7
click at [15, 50] on label "any" at bounding box center [7, 43] width 15 height 14
click at [856, 97] on span "Next Question" at bounding box center [874, 93] width 37 height 7
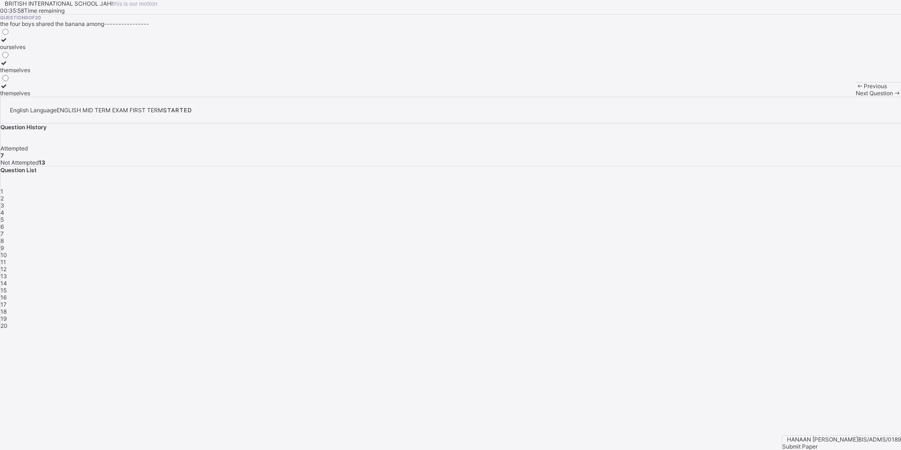
click at [30, 97] on div "themselves" at bounding box center [15, 93] width 30 height 7
click at [30, 90] on div at bounding box center [15, 85] width 30 height 7
click at [8, 90] on icon at bounding box center [4, 85] width 8 height 7
click at [856, 97] on span "Next Question" at bounding box center [874, 93] width 37 height 7
click at [20, 74] on div "through" at bounding box center [10, 69] width 20 height 7
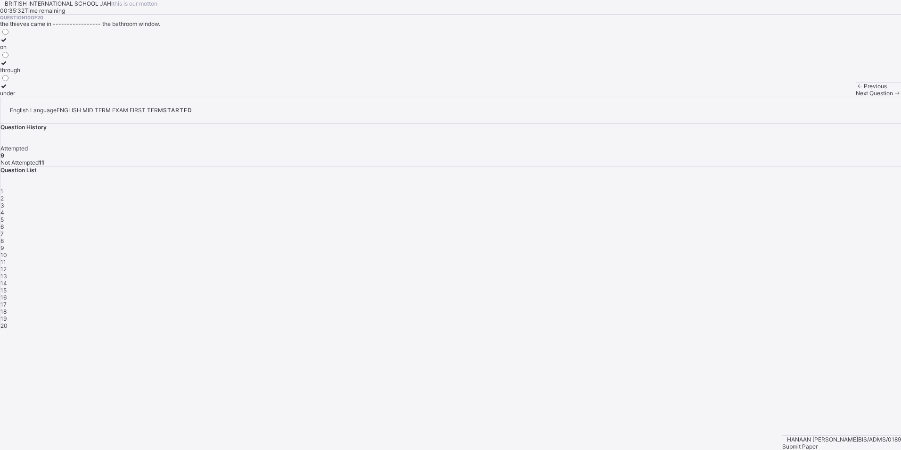
click at [856, 97] on span "Next Question" at bounding box center [874, 93] width 37 height 7
click at [23, 97] on div "for" at bounding box center [11, 93] width 23 height 7
click at [856, 97] on div "Next Question" at bounding box center [878, 93] width 45 height 7
click at [11, 50] on label "and" at bounding box center [5, 43] width 11 height 14
click at [856, 97] on span "Next Question" at bounding box center [874, 93] width 37 height 7
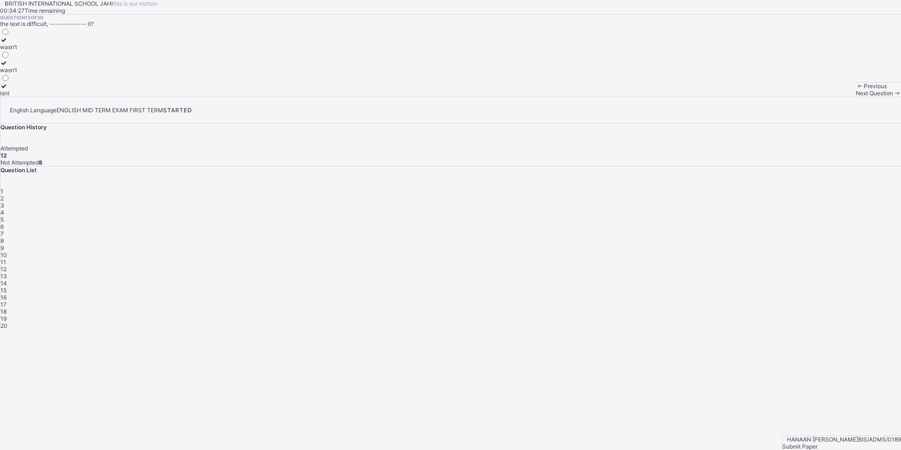
click at [8, 43] on icon at bounding box center [4, 39] width 8 height 7
click at [856, 97] on span "Next Question" at bounding box center [874, 93] width 37 height 7
click at [27, 50] on label "doesn’t he" at bounding box center [13, 43] width 27 height 14
click at [856, 97] on span "Next Question" at bounding box center [874, 93] width 37 height 7
click at [8, 43] on icon at bounding box center [4, 39] width 8 height 7
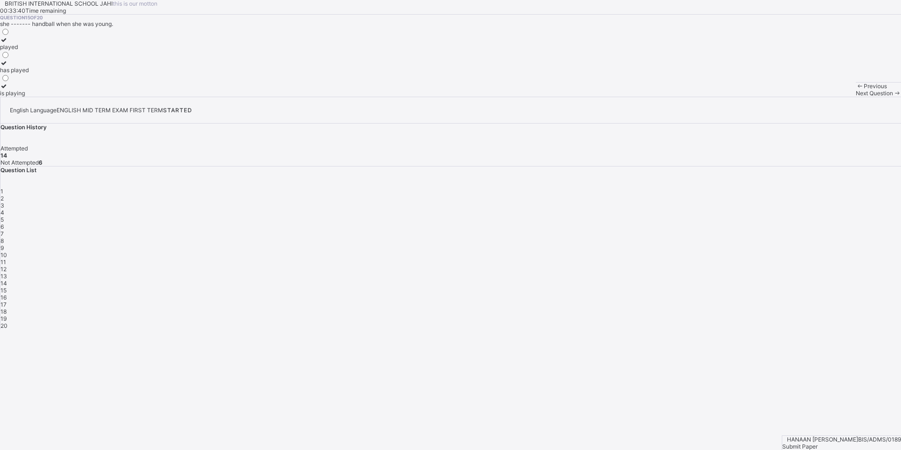
click at [893, 97] on icon at bounding box center [897, 93] width 8 height 7
click at [46, 74] on div "walking" at bounding box center [23, 69] width 46 height 7
click at [856, 97] on span "Next Question" at bounding box center [874, 93] width 37 height 7
click at [28, 50] on label "tall" at bounding box center [14, 43] width 28 height 14
click at [893, 97] on span at bounding box center [897, 93] width 8 height 7
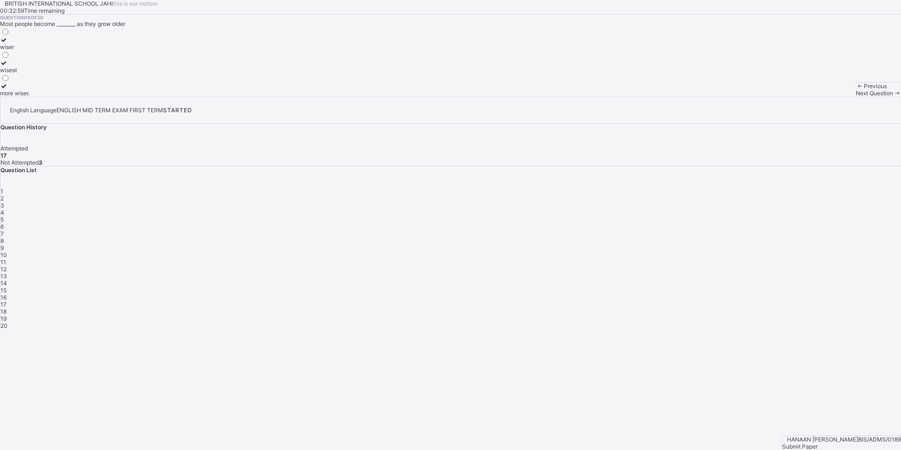
click at [30, 97] on div "more wiser." at bounding box center [15, 93] width 30 height 7
click at [893, 97] on icon at bounding box center [897, 93] width 8 height 7
click at [16, 97] on label "oldest" at bounding box center [8, 89] width 16 height 14
click at [856, 97] on div "Next Question" at bounding box center [878, 93] width 45 height 7
drag, startPoint x: 170, startPoint y: 167, endPoint x: 176, endPoint y: 164, distance: 6.7
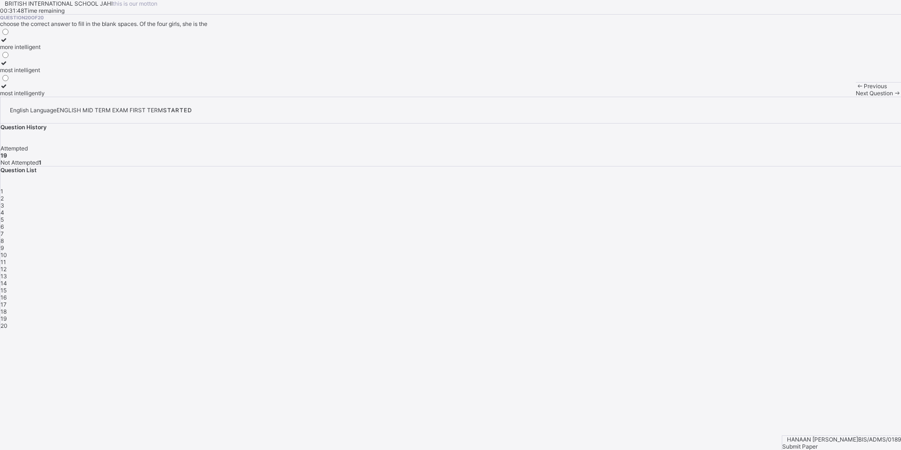
click at [45, 74] on div "most intelligent" at bounding box center [22, 69] width 45 height 7
click at [3, 195] on span "1" at bounding box center [1, 191] width 3 height 7
click at [756, 202] on div "2" at bounding box center [450, 198] width 900 height 7
click at [772, 202] on div "3" at bounding box center [450, 205] width 900 height 7
click at [4, 209] on span "4" at bounding box center [2, 212] width 4 height 7
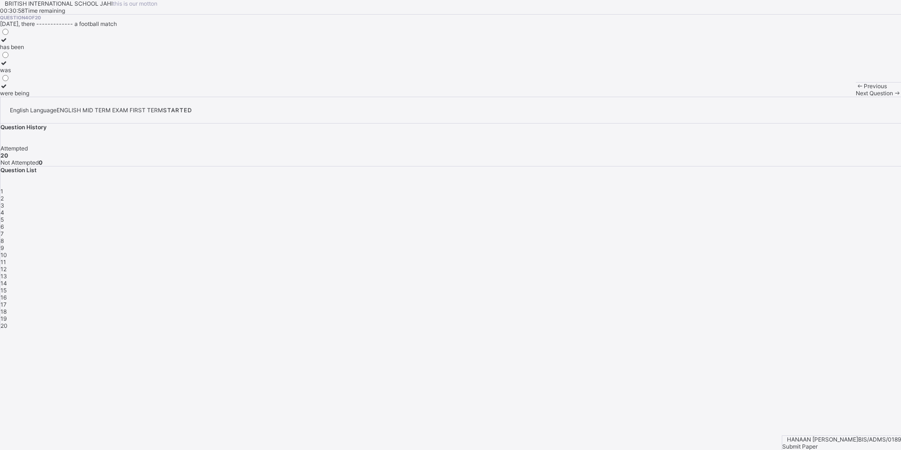
click at [4, 216] on span "5" at bounding box center [1, 219] width 3 height 7
click at [4, 223] on span "6" at bounding box center [1, 226] width 3 height 7
click at [875, 230] on div "7" at bounding box center [450, 233] width 900 height 7
click at [729, 237] on div "8" at bounding box center [450, 240] width 900 height 7
click at [757, 244] on div "9" at bounding box center [450, 247] width 900 height 7
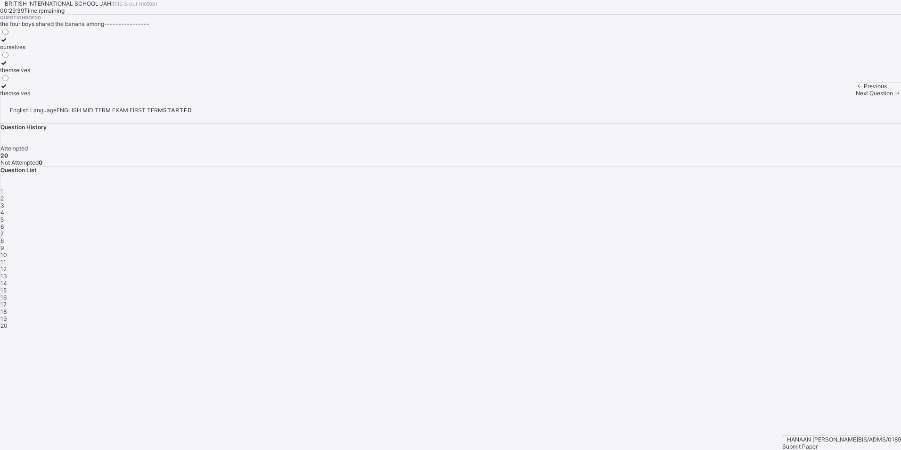
click at [782, 251] on div "10" at bounding box center [450, 254] width 900 height 7
click at [802, 258] on div "11" at bounding box center [450, 261] width 900 height 7
click at [7, 265] on span "12" at bounding box center [3, 268] width 6 height 7
click at [860, 219] on div "1 2 3 4 5 6 7 8 9 10 11 12 13 14 15 16 17 18 19 20" at bounding box center [450, 258] width 900 height 141
click at [7, 272] on span "13" at bounding box center [3, 275] width 7 height 7
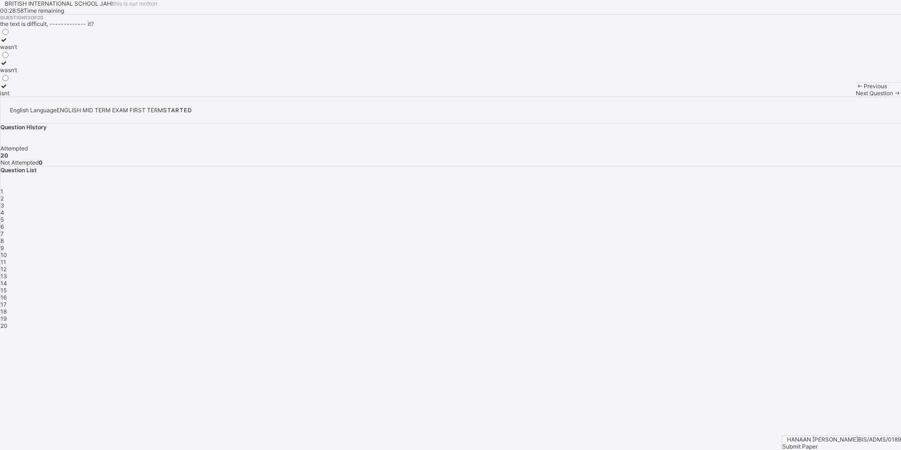
click at [7, 279] on span "14" at bounding box center [3, 282] width 7 height 7
click at [728, 286] on div "15" at bounding box center [450, 289] width 900 height 7
drag, startPoint x: 677, startPoint y: 252, endPoint x: 701, endPoint y: 249, distance: 24.2
click at [687, 97] on div "BRITISH INTERNATIONAL SCHOOL JAHI this is our [PERSON_NAME] 00:28:39 Time remai…" at bounding box center [450, 48] width 901 height 97
click at [7, 294] on span "16" at bounding box center [3, 297] width 6 height 7
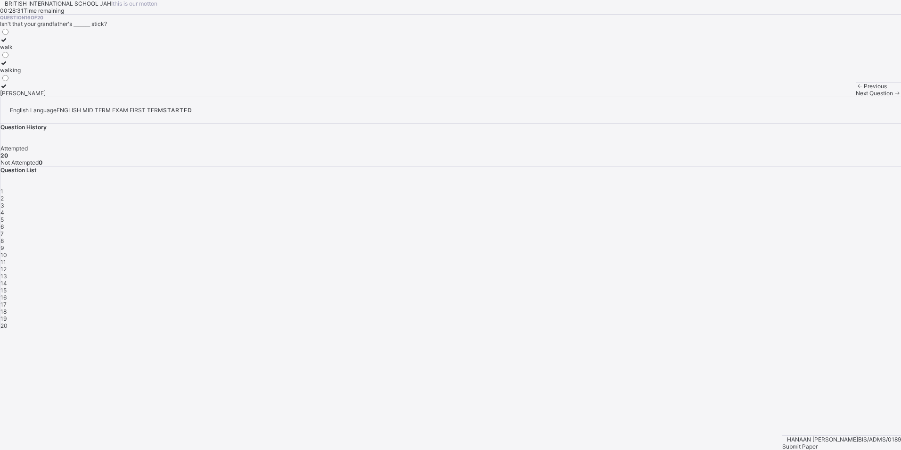
click at [7, 301] on span "17" at bounding box center [3, 304] width 6 height 7
click at [7, 308] on span "18" at bounding box center [3, 311] width 6 height 7
click at [7, 315] on span "19" at bounding box center [3, 318] width 6 height 7
click at [8, 322] on span "20" at bounding box center [3, 325] width 7 height 7
click at [3, 195] on span "1" at bounding box center [1, 191] width 3 height 7
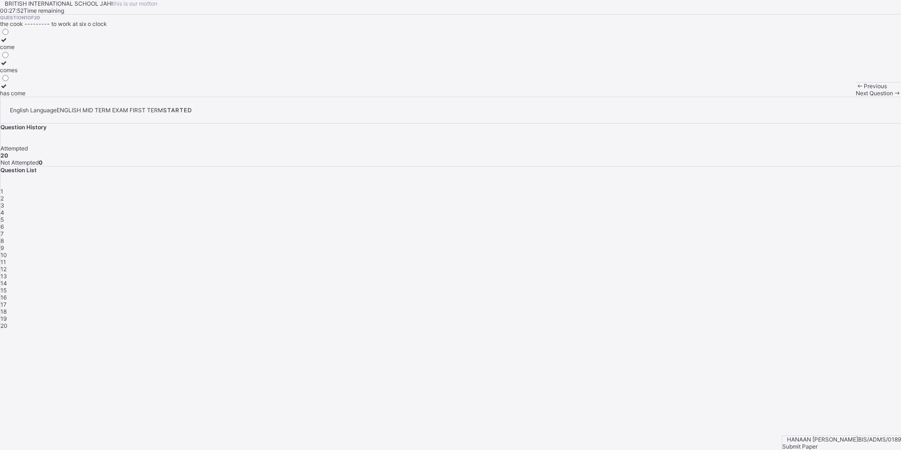
click at [818, 442] on span "Submit Paper" at bounding box center [799, 445] width 35 height 7
click at [457, 427] on div "Yes, Submit Paper" at bounding box center [450, 430] width 901 height 7
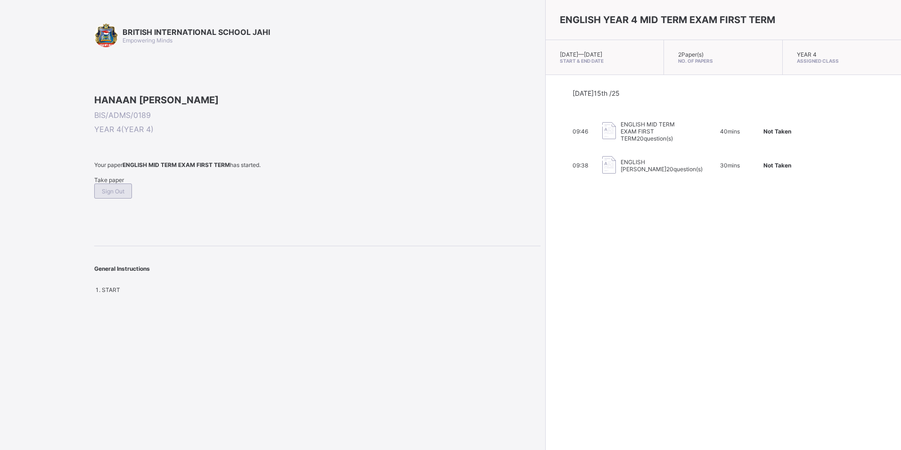
click at [124, 195] on span "Sign Out" at bounding box center [113, 191] width 23 height 7
drag, startPoint x: 157, startPoint y: 246, endPoint x: 155, endPoint y: 235, distance: 10.9
click at [124, 195] on span "Sign Out" at bounding box center [113, 191] width 23 height 7
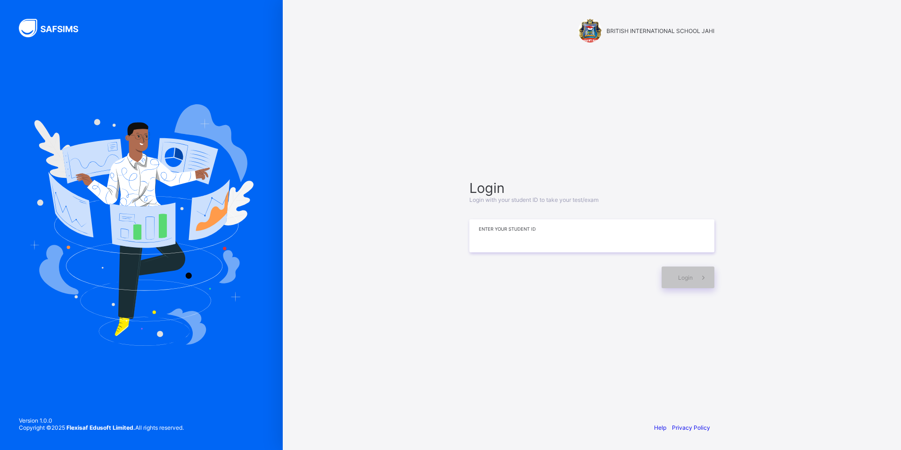
click at [482, 238] on input at bounding box center [591, 235] width 245 height 33
type input "*"
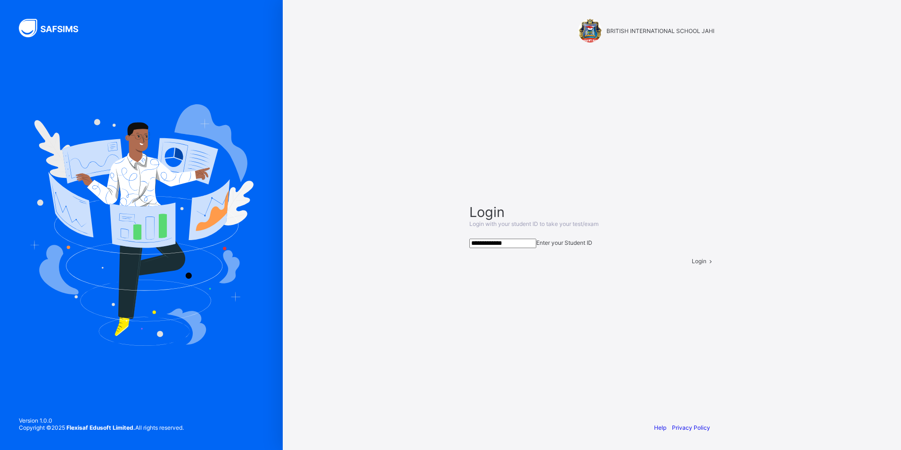
type input "**********"
click at [692, 264] on span "Login" at bounding box center [699, 260] width 15 height 7
click at [725, 295] on div "**********" at bounding box center [591, 225] width 283 height 450
click at [692, 264] on span "Login" at bounding box center [699, 260] width 15 height 7
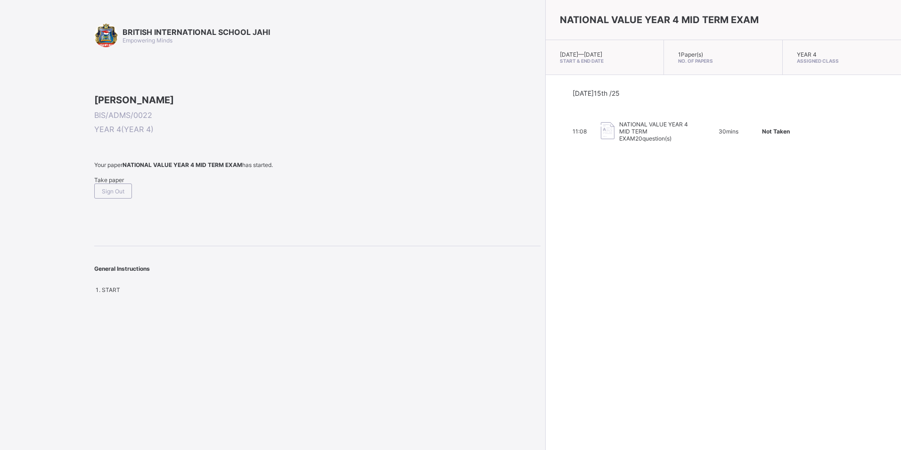
click at [111, 183] on span "Take paper" at bounding box center [109, 179] width 30 height 7
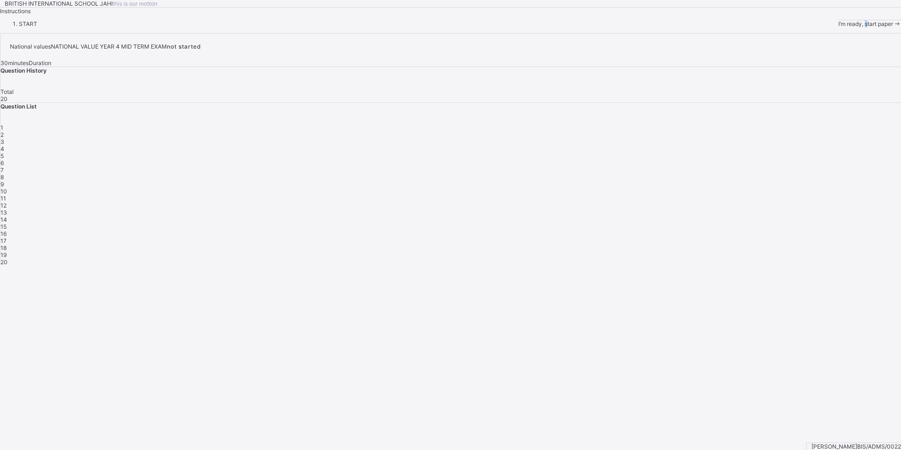
click at [838, 27] on div "I’m ready, start paper" at bounding box center [869, 23] width 63 height 7
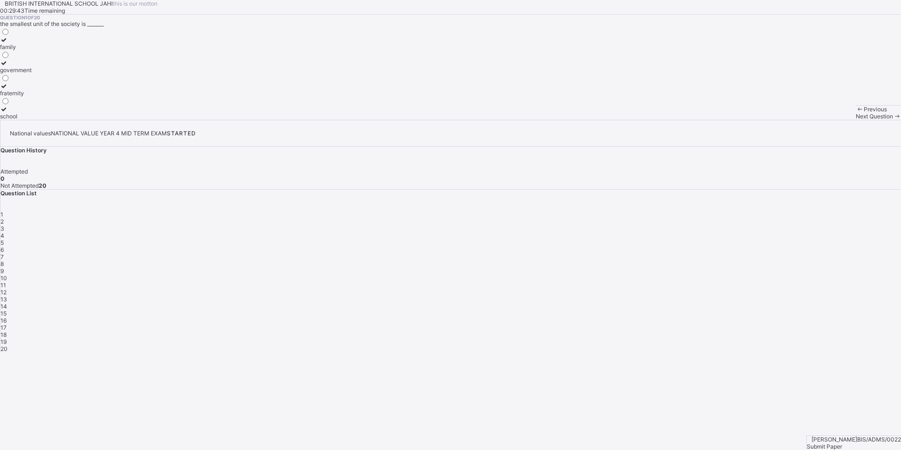
click at [32, 50] on div "family" at bounding box center [16, 46] width 32 height 7
click at [856, 120] on div "Next Question" at bounding box center [878, 116] width 45 height 7
click at [49, 50] on label "father and mother" at bounding box center [24, 43] width 49 height 14
click at [856, 120] on span "Next Question" at bounding box center [874, 116] width 37 height 7
click at [21, 50] on div "father" at bounding box center [10, 46] width 21 height 7
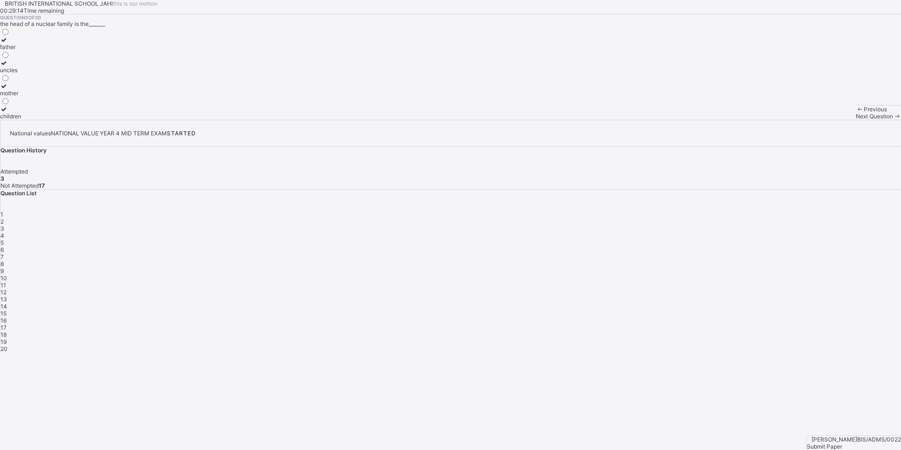
click at [856, 120] on span "Next Question" at bounding box center [874, 116] width 37 height 7
click at [35, 120] on div "responsibility" at bounding box center [17, 116] width 35 height 7
click at [856, 120] on span "Next Question" at bounding box center [874, 116] width 37 height 7
click at [504, 120] on div "BRITISH INTERNATIONAL SCHOOL JAHI this is our [PERSON_NAME] 00:28:52 Time remai…" at bounding box center [450, 60] width 901 height 120
click at [37, 97] on label "love and unity" at bounding box center [18, 89] width 37 height 14
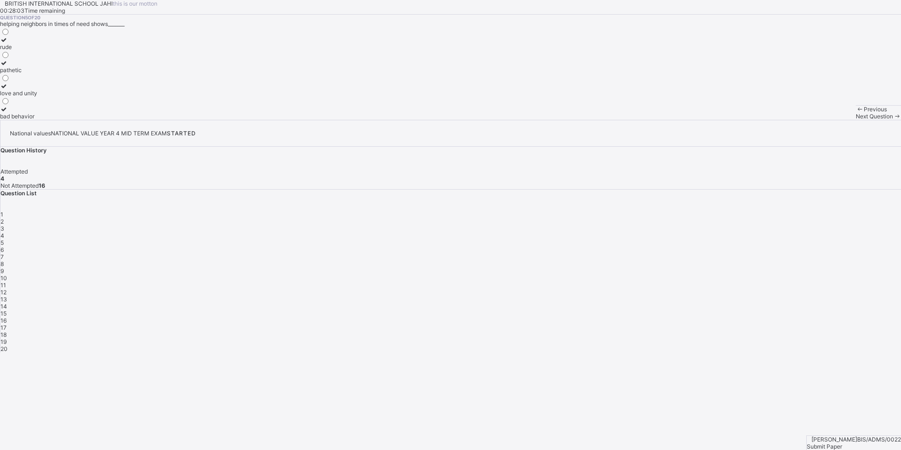
click at [856, 120] on span "Next Question" at bounding box center [874, 116] width 37 height 7
click at [48, 74] on label "respecting others" at bounding box center [24, 66] width 48 height 14
click at [856, 120] on span "Next Question" at bounding box center [874, 116] width 37 height 7
click at [45, 50] on div "Joint family" at bounding box center [22, 46] width 45 height 7
click at [856, 120] on span "Next Question" at bounding box center [874, 116] width 37 height 7
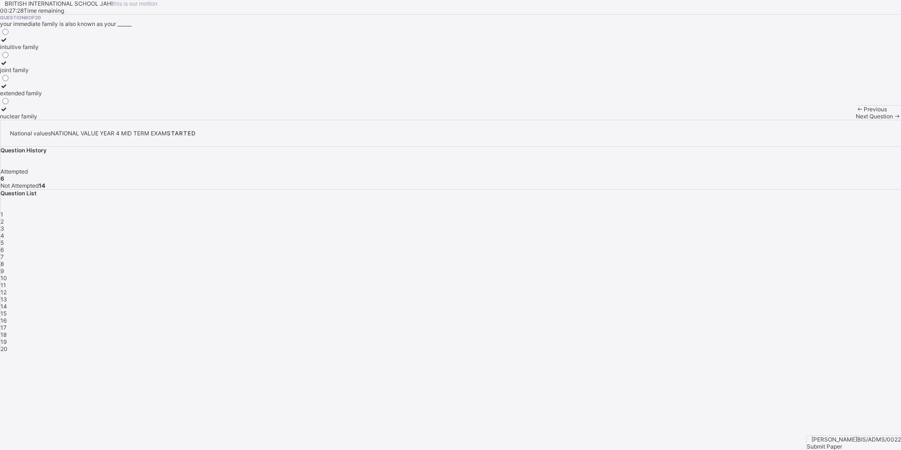
click at [42, 120] on div "nuclear family" at bounding box center [21, 116] width 42 height 7
click at [856, 120] on span "Next Question" at bounding box center [874, 116] width 37 height 7
click at [19, 97] on label "true" at bounding box center [9, 89] width 19 height 14
click at [856, 120] on span "Next Question" at bounding box center [874, 116] width 37 height 7
click at [63, 120] on div "A family" at bounding box center [31, 116] width 63 height 7
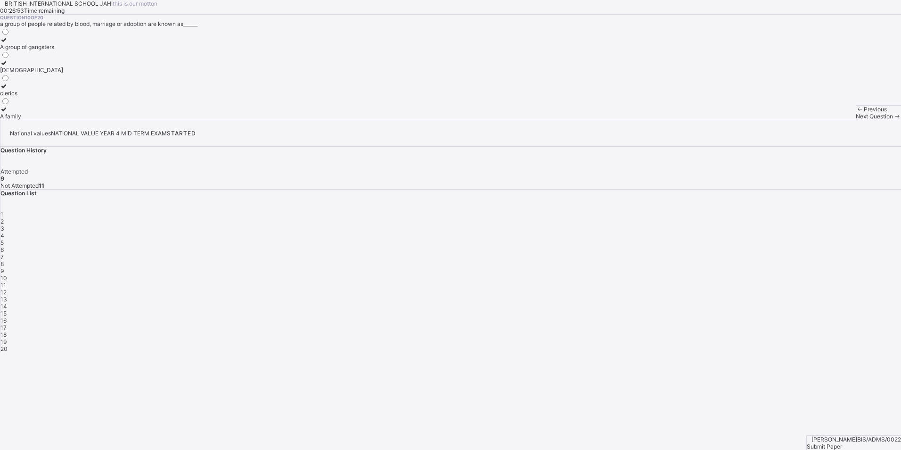
click at [4, 225] on span "3" at bounding box center [2, 228] width 4 height 7
click at [856, 120] on span "Next Question" at bounding box center [874, 116] width 37 height 7
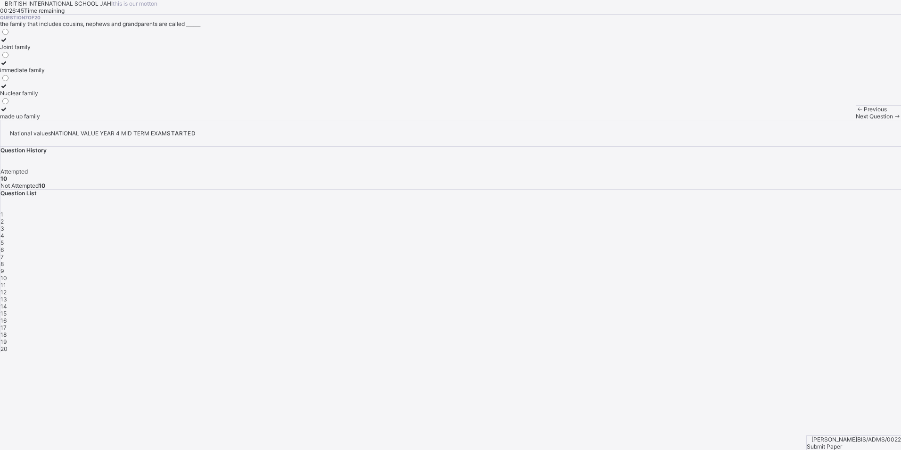
click at [856, 120] on div "Next Question" at bounding box center [878, 116] width 45 height 7
click at [497, 120] on div "BRITISH INTERNATIONAL SCHOOL JAHI this is our [PERSON_NAME] 00:26:43 Time remai…" at bounding box center [450, 60] width 901 height 120
click at [856, 120] on span "Next Question" at bounding box center [874, 116] width 37 height 7
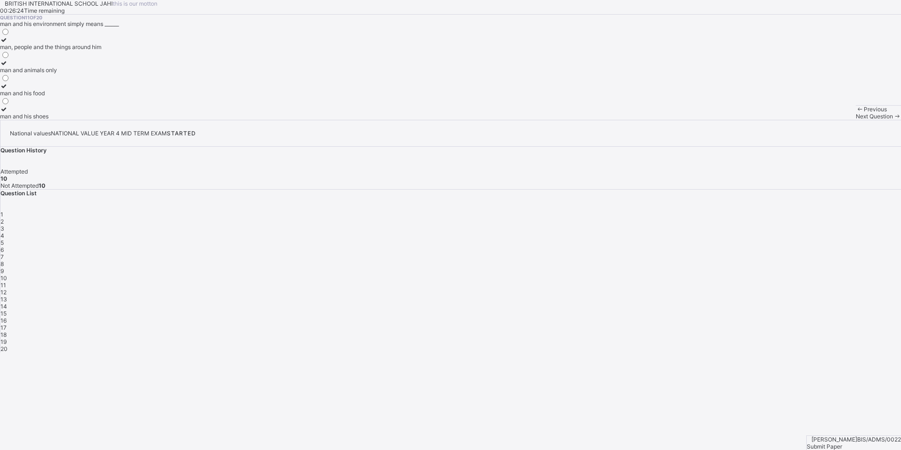
click at [101, 50] on label "man, people and the things around him" at bounding box center [50, 43] width 101 height 14
click at [856, 120] on div "Next Question" at bounding box center [878, 116] width 45 height 7
click at [38, 74] on div "family tree" at bounding box center [19, 69] width 38 height 7
click at [856, 120] on span "Next Question" at bounding box center [874, 116] width 37 height 7
click at [58, 97] on div "physical environment" at bounding box center [29, 93] width 58 height 7
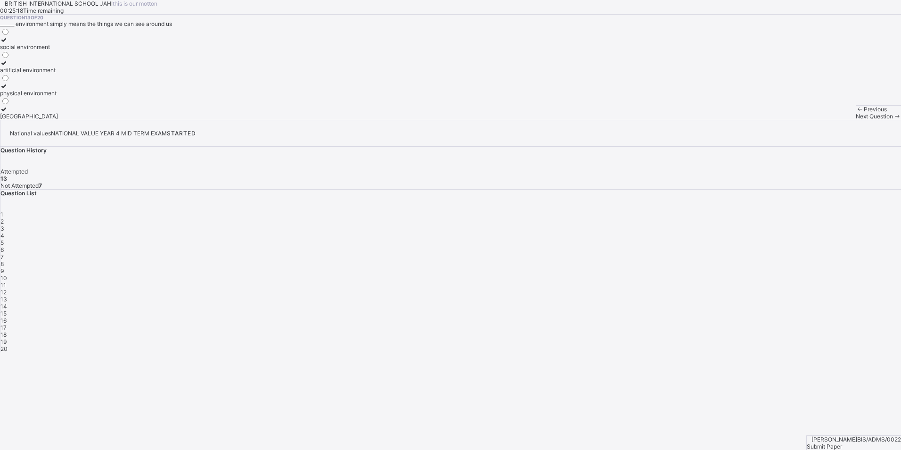
click at [856, 120] on span "Next Question" at bounding box center [874, 116] width 37 height 7
click at [856, 120] on div "Next Question" at bounding box center [878, 116] width 45 height 7
click at [57, 120] on div "school environment Social environment physical environment artificial environme…" at bounding box center [28, 73] width 57 height 92
drag, startPoint x: 157, startPoint y: 181, endPoint x: 138, endPoint y: 169, distance: 23.0
click at [57, 74] on div "Social environment" at bounding box center [28, 69] width 57 height 7
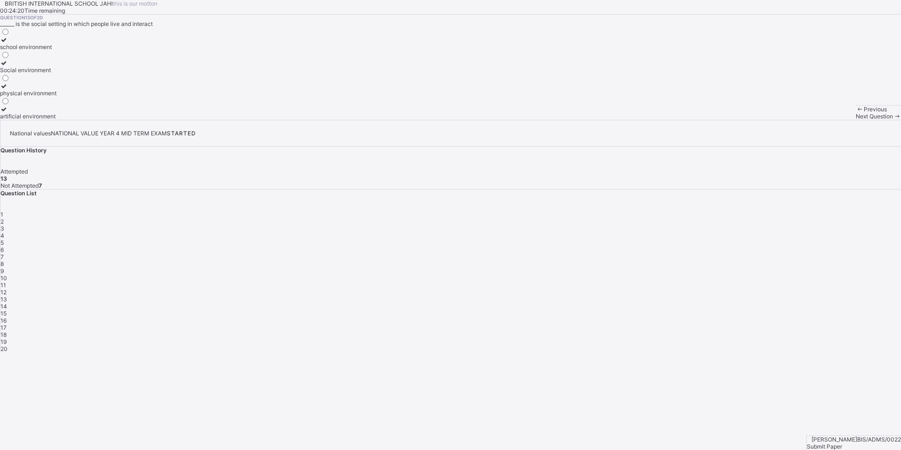
click at [856, 120] on span "Next Question" at bounding box center [874, 116] width 37 height 7
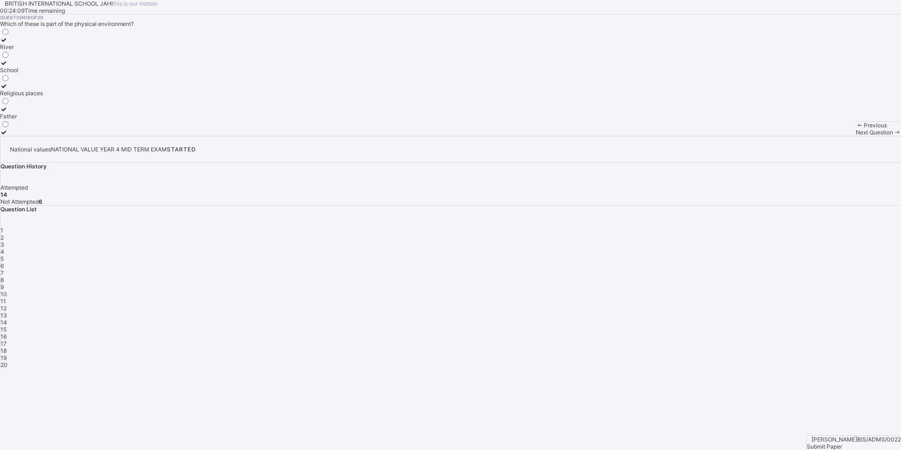
click at [43, 50] on div "River" at bounding box center [21, 46] width 43 height 7
click at [856, 136] on div "Next Question" at bounding box center [878, 132] width 45 height 7
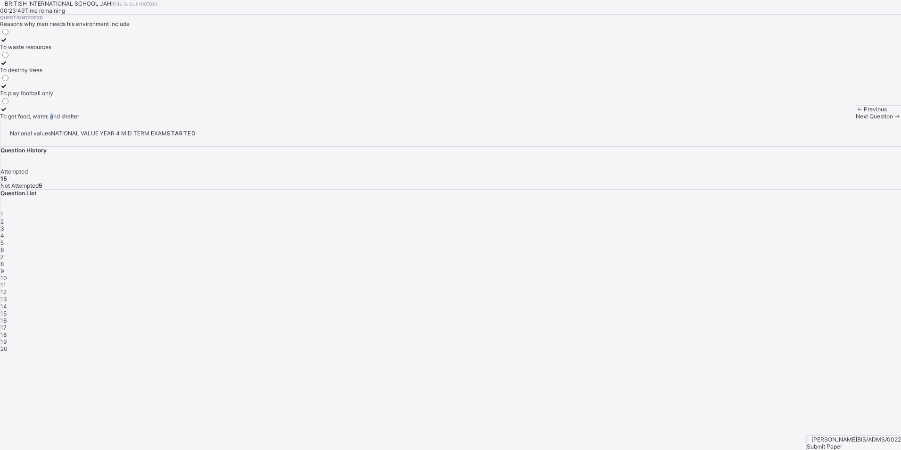
click at [79, 120] on label "To get food, water, and shelter" at bounding box center [39, 113] width 79 height 14
drag, startPoint x: 123, startPoint y: 230, endPoint x: 189, endPoint y: 258, distance: 71.6
click at [189, 120] on div "BRITISH INTERNATIONAL SCHOOL JAHI this is our [PERSON_NAME] 00:23:48 Time remai…" at bounding box center [450, 60] width 901 height 120
click at [79, 120] on div "To get food, water, and shelter" at bounding box center [39, 116] width 79 height 7
click at [79, 120] on div "To waste resources To destroy trees To play football only To get food, water, a…" at bounding box center [39, 73] width 79 height 92
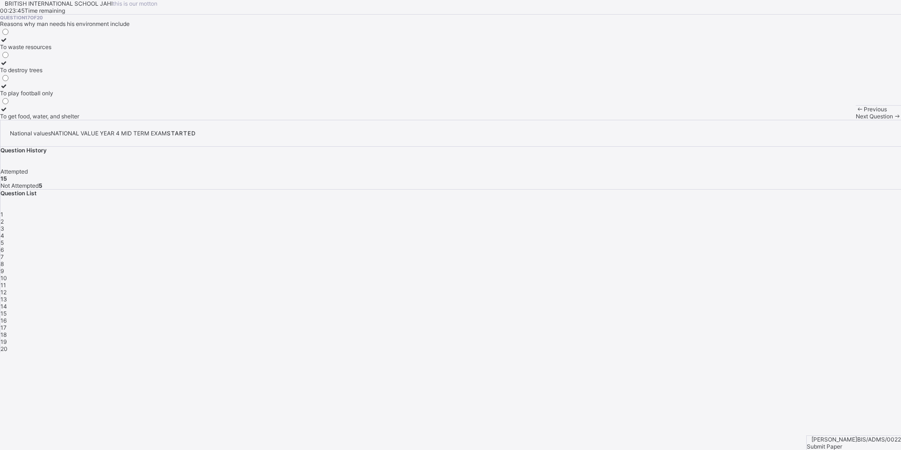
click at [79, 120] on div "To get food, water, and shelter" at bounding box center [39, 116] width 79 height 7
click at [893, 120] on icon at bounding box center [897, 116] width 8 height 7
click at [7, 303] on span "14" at bounding box center [3, 306] width 7 height 7
drag, startPoint x: 877, startPoint y: 215, endPoint x: 861, endPoint y: 241, distance: 30.5
click at [861, 241] on div "1 2 3 4 5 6 7 8 9 10 11 12 13 14 15 16 17 18 19 20" at bounding box center [450, 281] width 900 height 141
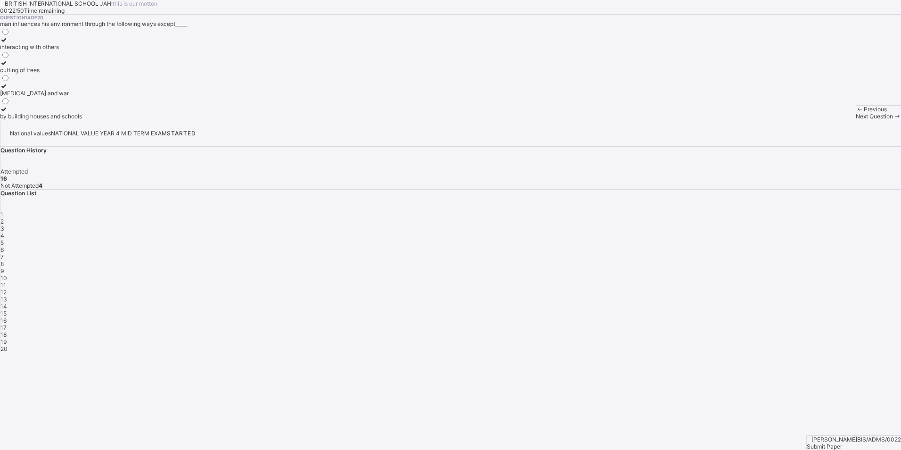
click at [82, 97] on div "[MEDICAL_DATA] and war" at bounding box center [41, 93] width 82 height 7
click at [856, 120] on span "Next Question" at bounding box center [874, 116] width 37 height 7
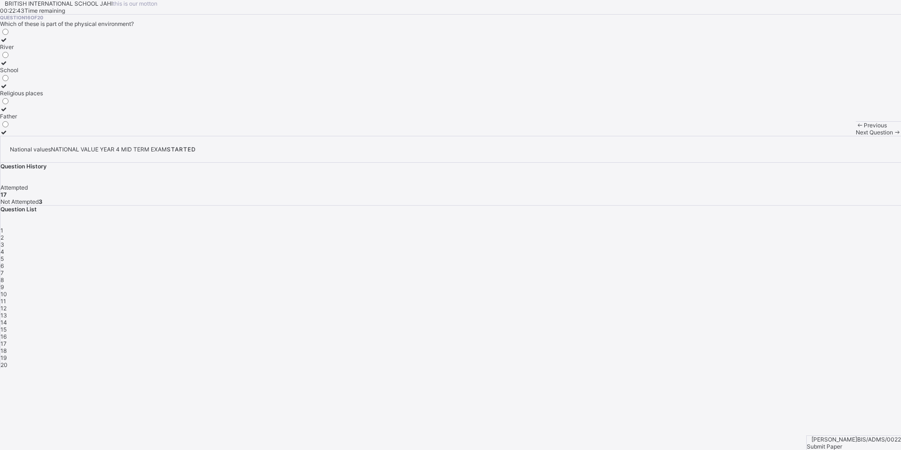
click at [856, 136] on span "Next Question" at bounding box center [874, 132] width 37 height 7
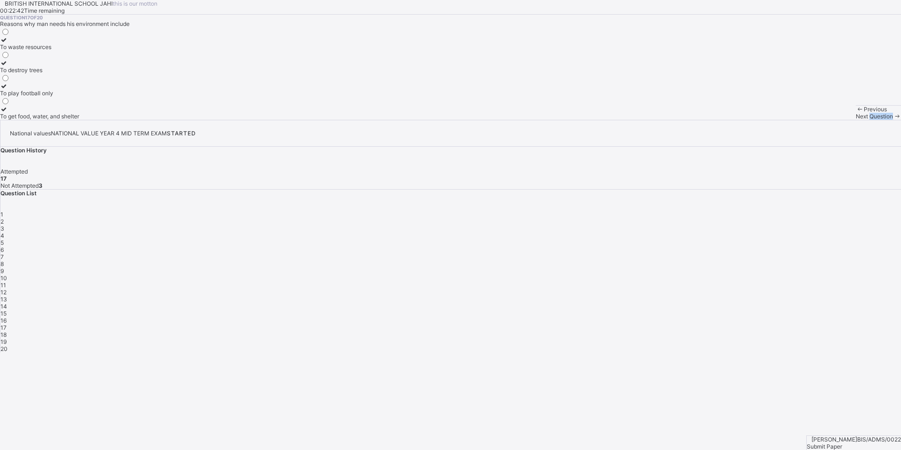
click at [856, 120] on span "Next Question" at bounding box center [874, 116] width 37 height 7
click at [133, 74] on label "river, mountains, valleys, ocean, and forest" at bounding box center [66, 66] width 133 height 14
click at [856, 120] on span "Next Question" at bounding box center [874, 116] width 37 height 7
click at [43, 97] on div "An environment" at bounding box center [21, 93] width 43 height 7
click at [856, 120] on div "Next Question" at bounding box center [878, 116] width 45 height 7
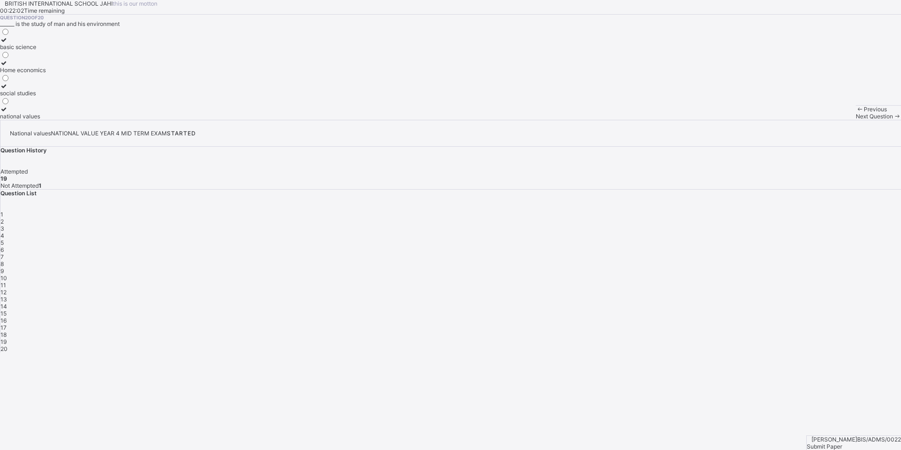
click at [46, 97] on div "social studies" at bounding box center [23, 93] width 46 height 7
click at [802, 331] on div "18" at bounding box center [450, 334] width 900 height 7
click at [859, 442] on div "Submit Paper" at bounding box center [854, 445] width 94 height 7
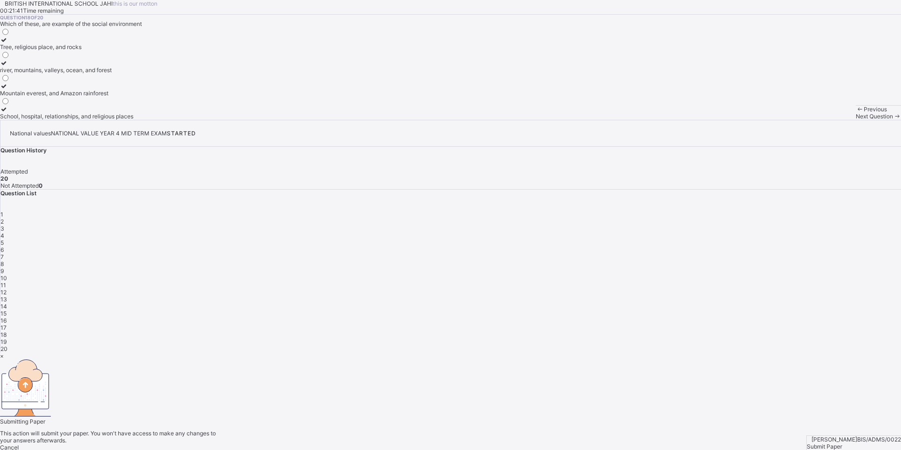
click at [19, 443] on span "Cancel" at bounding box center [9, 446] width 19 height 7
click at [8, 345] on span "20" at bounding box center [3, 348] width 7 height 7
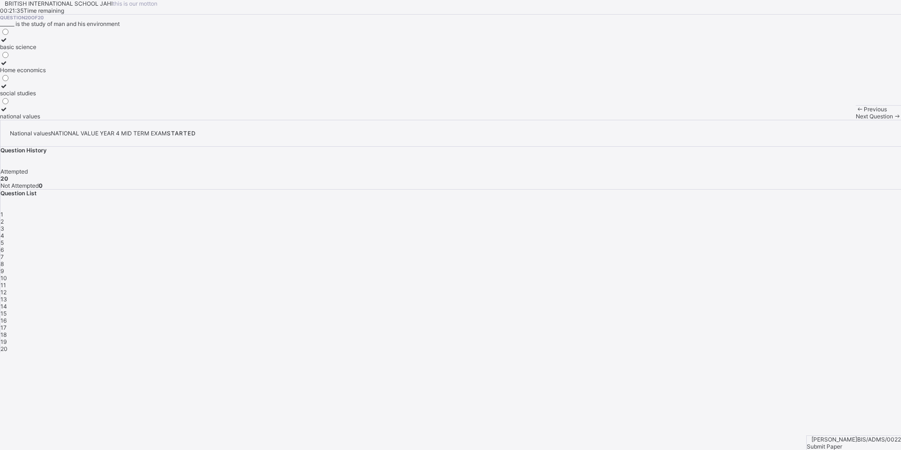
click at [856, 442] on div "Submit Paper" at bounding box center [854, 445] width 94 height 7
drag, startPoint x: 464, startPoint y: 291, endPoint x: 479, endPoint y: 297, distance: 15.7
click at [479, 449] on div "Yes, Submit Paper" at bounding box center [450, 453] width 901 height 7
drag, startPoint x: 479, startPoint y: 297, endPoint x: 471, endPoint y: 302, distance: 9.5
click at [471, 443] on div "Cancel Yes, Submit Paper" at bounding box center [450, 450] width 901 height 14
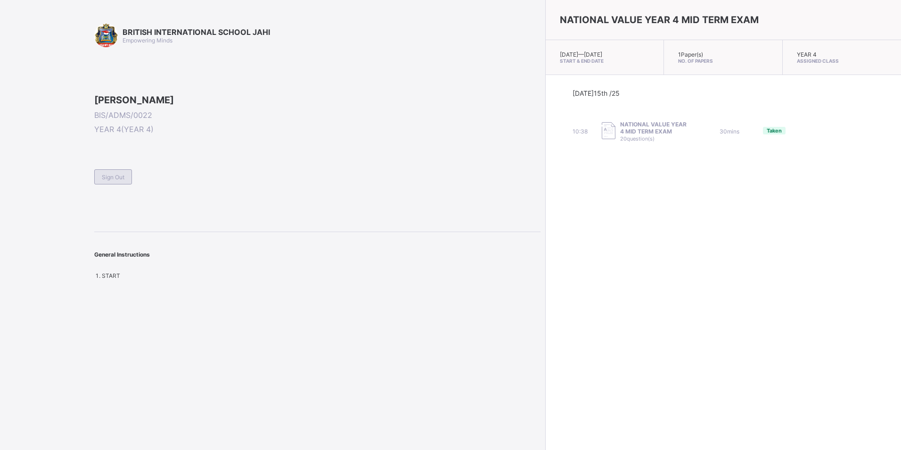
click at [118, 184] on div "Sign Out" at bounding box center [113, 176] width 38 height 15
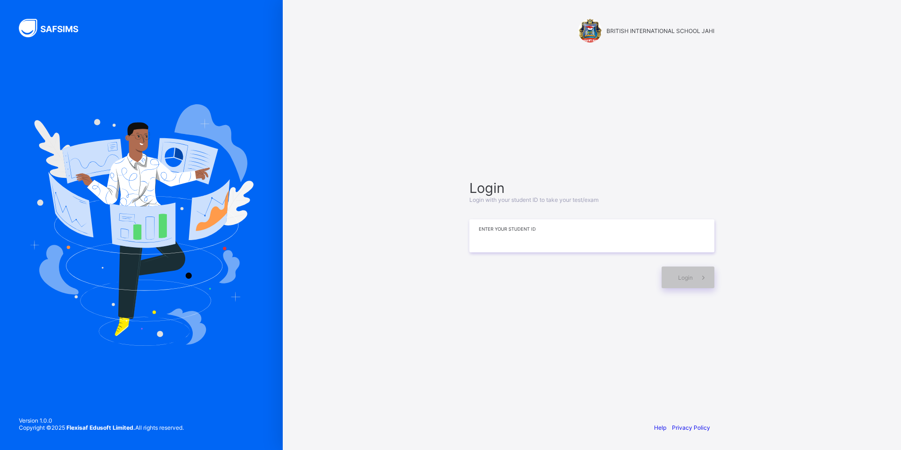
click at [489, 243] on input at bounding box center [591, 235] width 245 height 33
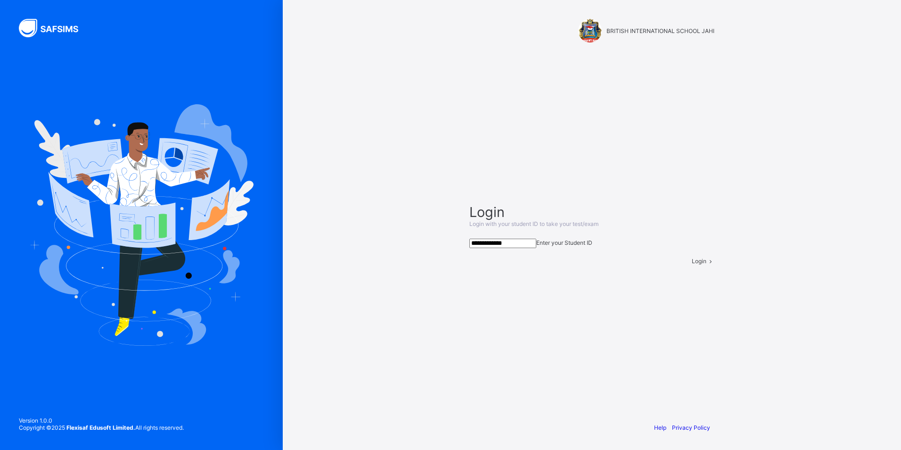
type input "**********"
click at [346, 321] on div "**********" at bounding box center [592, 225] width 618 height 450
click at [356, 329] on div "**********" at bounding box center [592, 225] width 618 height 450
click at [321, 368] on div "**********" at bounding box center [592, 225] width 618 height 450
drag, startPoint x: 321, startPoint y: 368, endPoint x: 316, endPoint y: 370, distance: 6.1
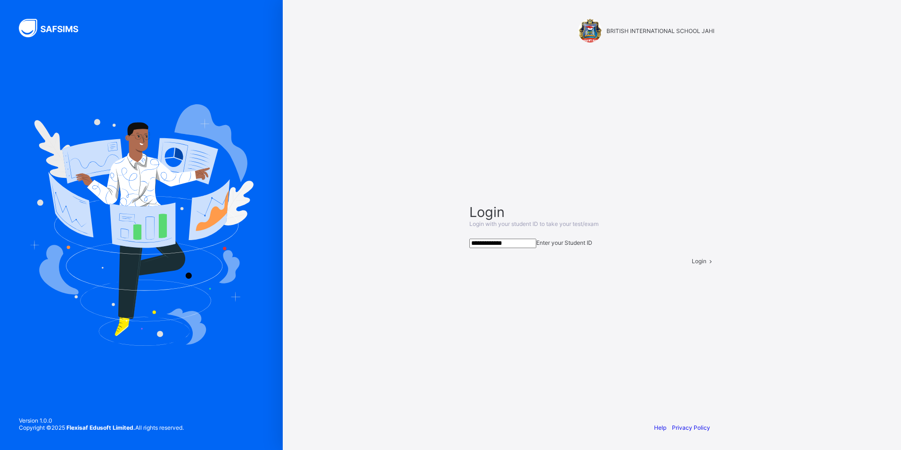
click at [316, 370] on div "**********" at bounding box center [592, 225] width 618 height 450
click at [706, 264] on span at bounding box center [710, 260] width 8 height 7
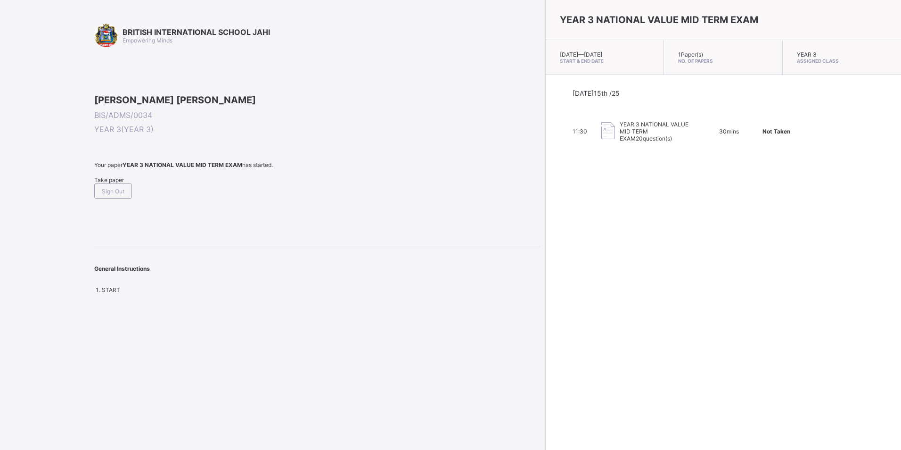
click at [118, 183] on span "Take paper" at bounding box center [109, 179] width 30 height 7
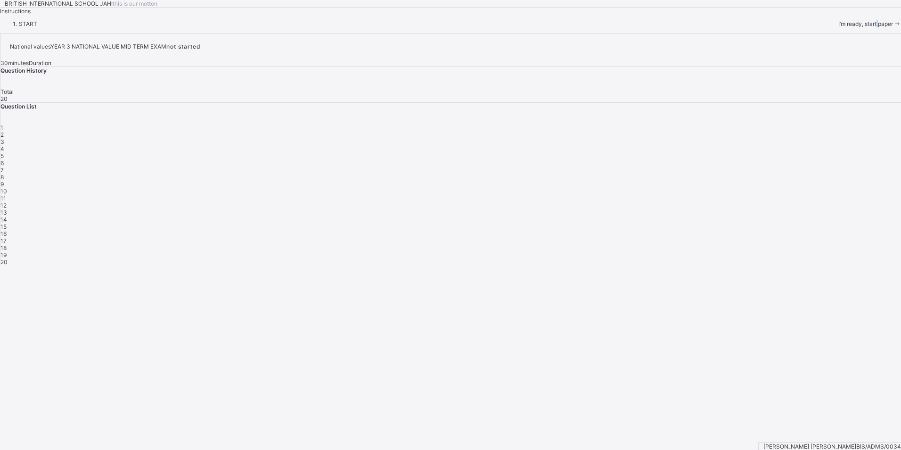
click at [838, 27] on div "I’m ready, start paper" at bounding box center [869, 23] width 63 height 7
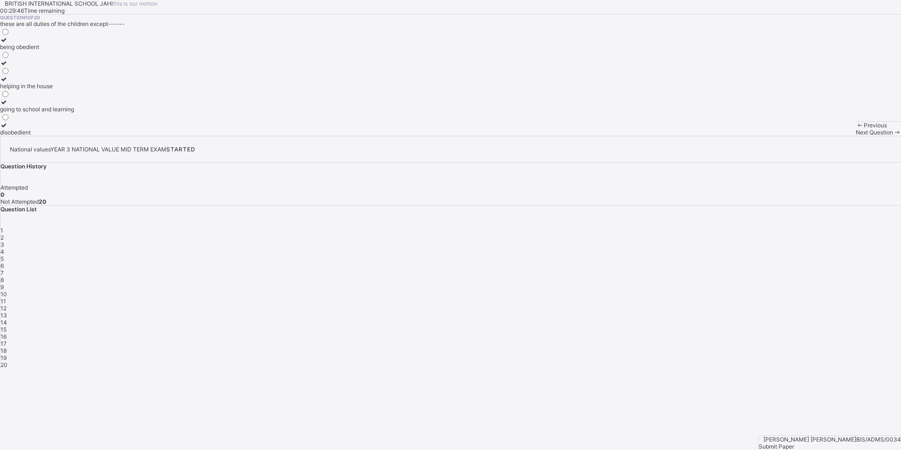
click at [8, 106] on icon at bounding box center [4, 101] width 8 height 7
click at [856, 136] on span "Next Question" at bounding box center [874, 132] width 37 height 7
click at [8, 82] on icon at bounding box center [4, 78] width 8 height 7
click at [893, 136] on icon at bounding box center [897, 132] width 8 height 7
click at [60, 43] on div at bounding box center [30, 39] width 60 height 7
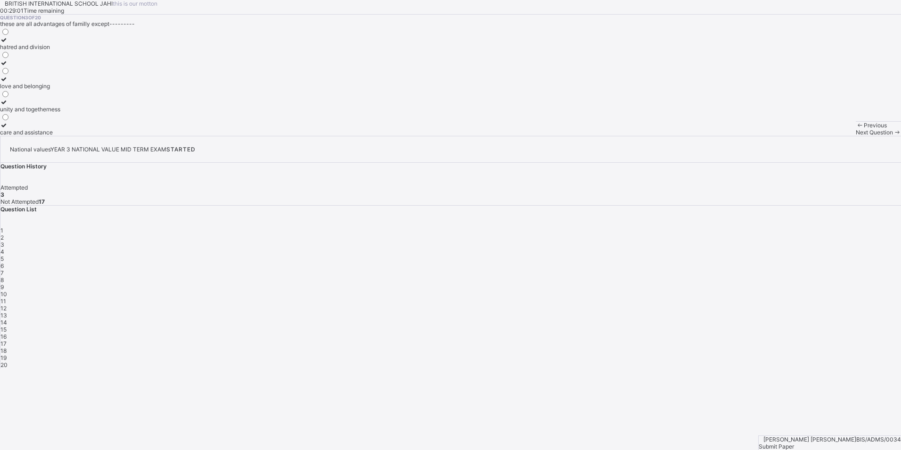
click at [856, 136] on div "Next Question" at bounding box center [878, 132] width 45 height 7
click at [8, 66] on icon at bounding box center [4, 62] width 8 height 7
click at [856, 136] on span "Next Question" at bounding box center [874, 132] width 37 height 7
click at [8, 106] on icon at bounding box center [4, 101] width 8 height 7
click at [856, 136] on div "Next Question" at bounding box center [878, 132] width 45 height 7
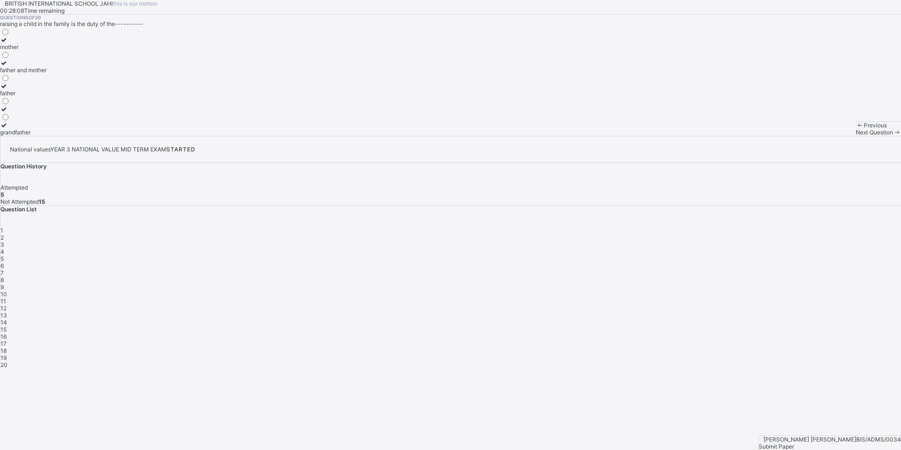
click at [8, 66] on icon at bounding box center [4, 62] width 8 height 7
click at [856, 136] on span "Next Question" at bounding box center [874, 132] width 37 height 7
click at [8, 59] on icon at bounding box center [4, 55] width 8 height 7
click at [856, 136] on div "Previous Next Question" at bounding box center [878, 128] width 45 height 15
click at [856, 136] on div "Next Question" at bounding box center [878, 132] width 45 height 7
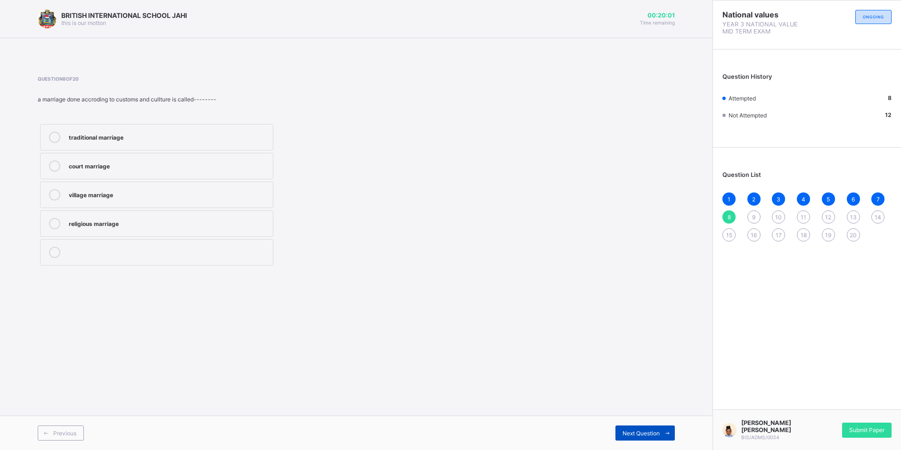
click at [640, 431] on span "Next Question" at bounding box center [640, 432] width 37 height 7
click at [106, 224] on div "a groom" at bounding box center [168, 222] width 199 height 9
click at [632, 426] on div "Next Question" at bounding box center [644, 432] width 59 height 15
click at [58, 133] on icon at bounding box center [54, 136] width 11 height 11
click at [616, 433] on div "Next Question" at bounding box center [644, 432] width 59 height 15
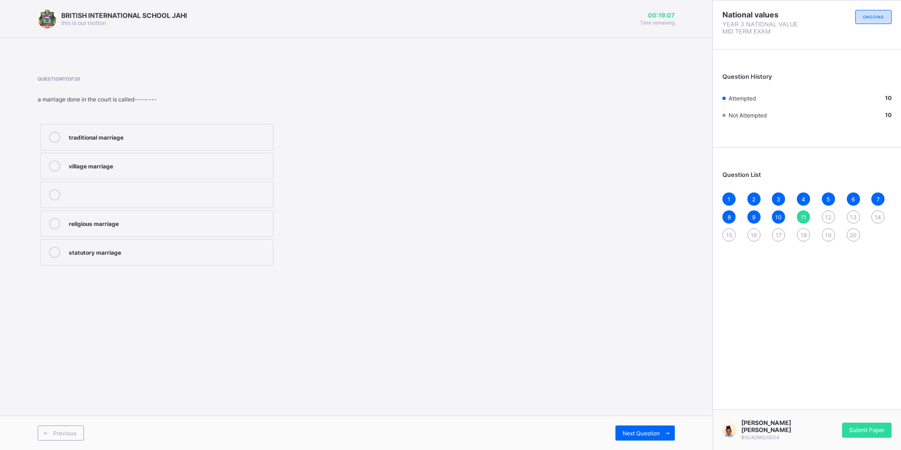
click at [56, 248] on icon at bounding box center [54, 251] width 11 height 11
click at [628, 434] on span "Next Question" at bounding box center [640, 432] width 37 height 7
click at [57, 256] on icon at bounding box center [54, 251] width 11 height 11
click at [623, 427] on div "Next Question" at bounding box center [644, 432] width 59 height 15
click at [52, 164] on icon at bounding box center [54, 165] width 11 height 11
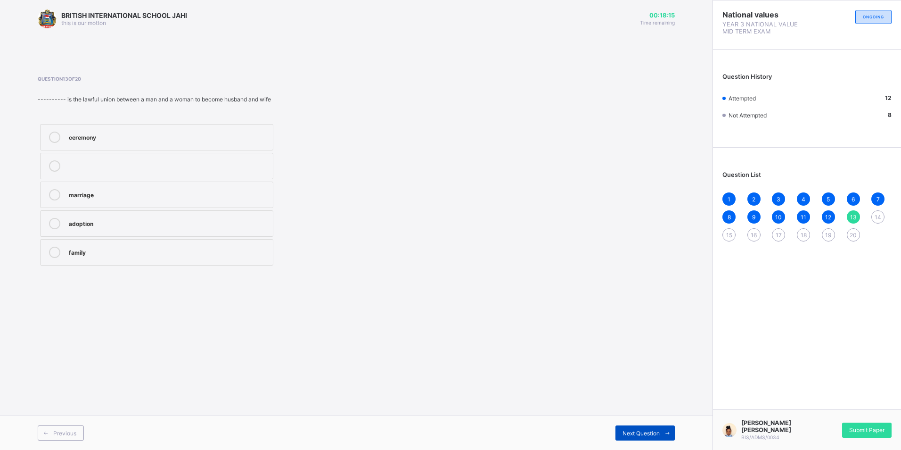
click at [642, 433] on span "Next Question" at bounding box center [640, 432] width 37 height 7
click at [858, 213] on div "13" at bounding box center [853, 216] width 13 height 13
click at [58, 167] on icon at bounding box center [54, 165] width 11 height 11
click at [654, 428] on div "Next Question" at bounding box center [644, 432] width 59 height 15
click at [58, 251] on icon at bounding box center [54, 251] width 11 height 11
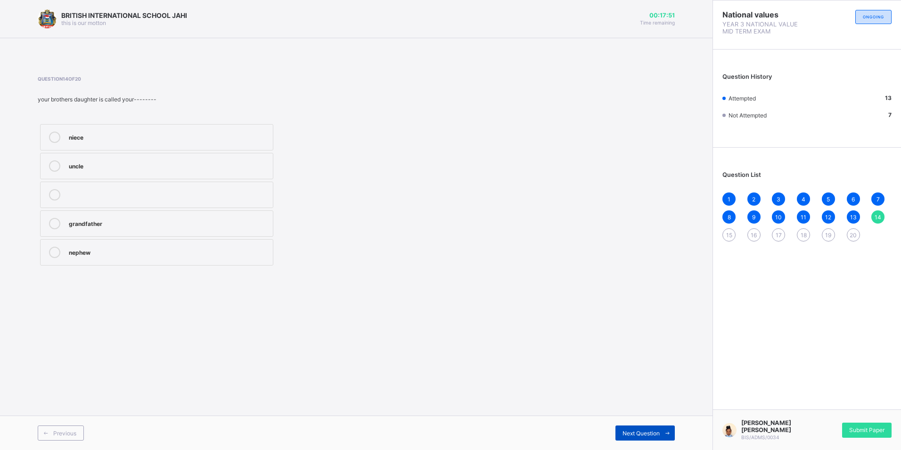
click at [636, 428] on div "Next Question" at bounding box center [644, 432] width 59 height 15
click at [57, 252] on icon at bounding box center [54, 251] width 11 height 11
click at [643, 426] on div "Next Question" at bounding box center [644, 432] width 59 height 15
click at [67, 192] on label "bride" at bounding box center [156, 194] width 233 height 26
click at [54, 191] on icon at bounding box center [54, 194] width 11 height 11
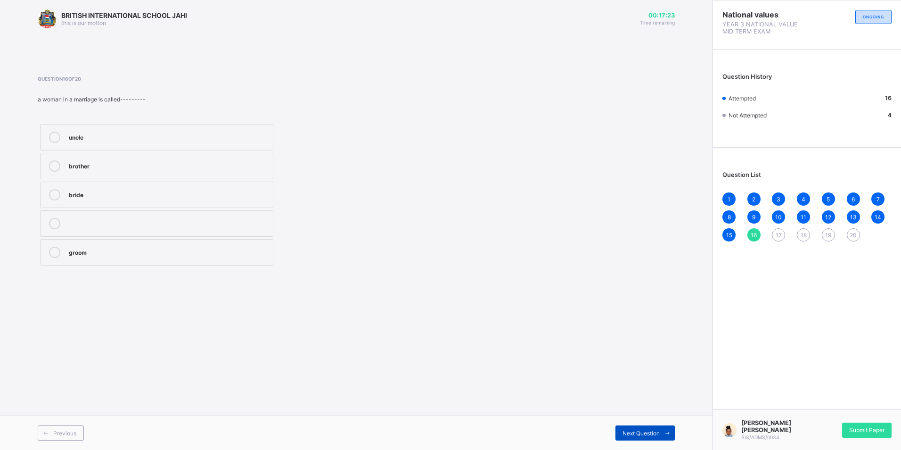
click at [621, 431] on div "Next Question" at bounding box center [644, 432] width 59 height 15
click at [49, 219] on div at bounding box center [54, 223] width 19 height 11
click at [629, 431] on span "Next Question" at bounding box center [640, 432] width 37 height 7
click at [51, 141] on icon at bounding box center [54, 136] width 11 height 11
click at [648, 433] on span "Next Question" at bounding box center [640, 432] width 37 height 7
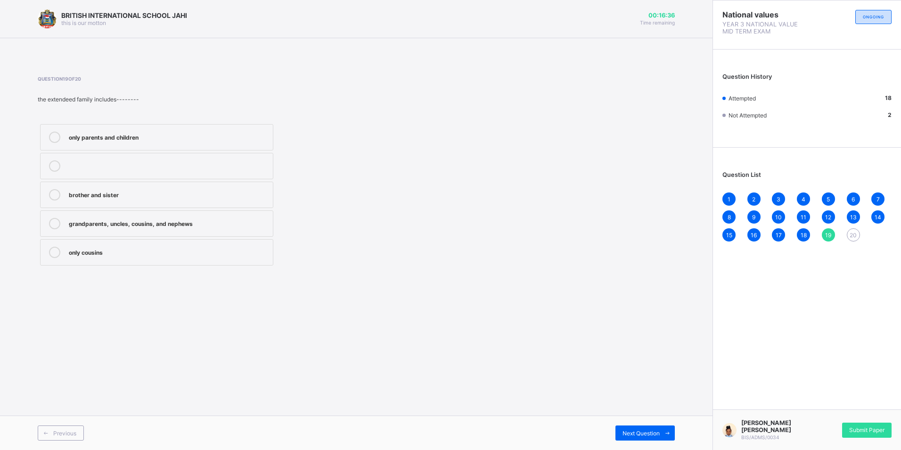
click at [53, 219] on icon at bounding box center [54, 223] width 11 height 11
click at [639, 433] on span "Next Question" at bounding box center [640, 432] width 37 height 7
click at [53, 139] on icon at bounding box center [54, 136] width 11 height 11
click at [652, 433] on span "Next Question" at bounding box center [640, 432] width 37 height 7
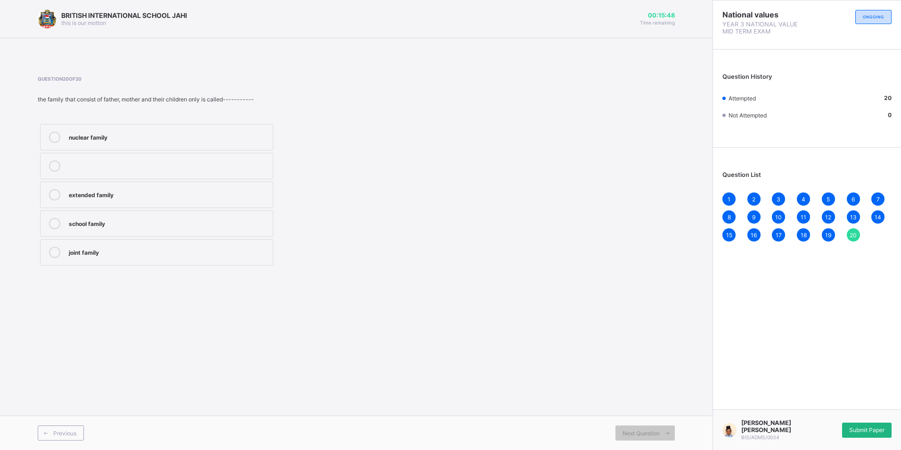
click at [870, 427] on span "Submit Paper" at bounding box center [866, 429] width 35 height 7
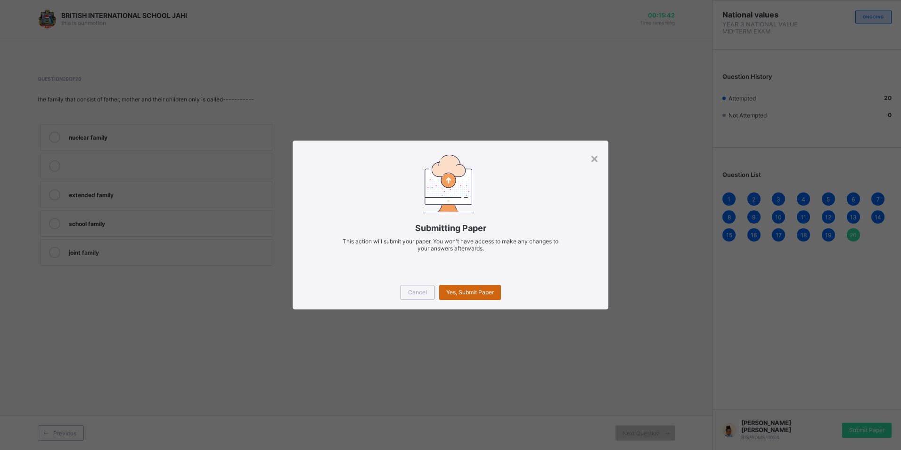
click at [487, 289] on span "Yes, Submit Paper" at bounding box center [470, 291] width 48 height 7
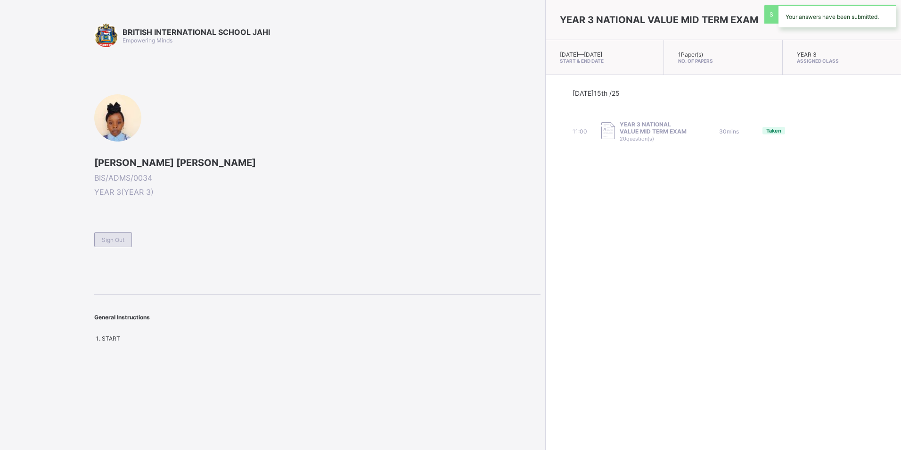
click at [121, 232] on div "Sign Out" at bounding box center [113, 239] width 38 height 15
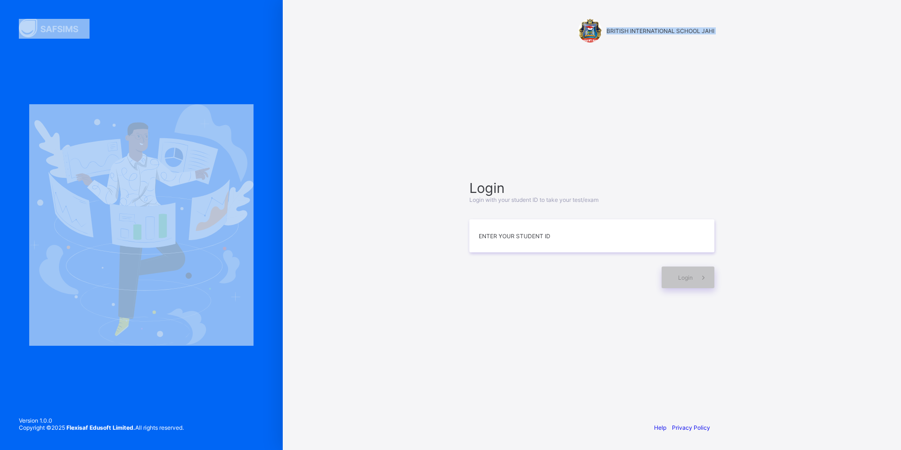
drag, startPoint x: 297, startPoint y: 88, endPoint x: 223, endPoint y: 152, distance: 97.9
click at [223, 152] on div "BRITISH INTERNATIONAL SCHOOL JAHI Login Login with your student ID to take your…" at bounding box center [450, 225] width 901 height 450
